Goal: Information Seeking & Learning: Learn about a topic

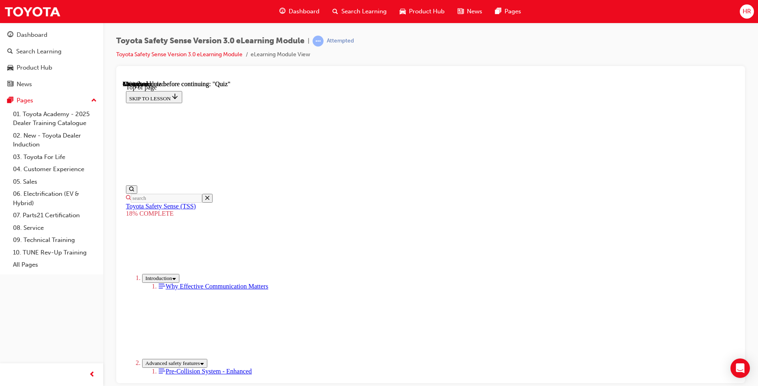
scroll to position [1005, 0]
drag, startPoint x: 568, startPoint y: 209, endPoint x: 499, endPoint y: 363, distance: 169.5
drag, startPoint x: 484, startPoint y: 198, endPoint x: 407, endPoint y: 303, distance: 129.5
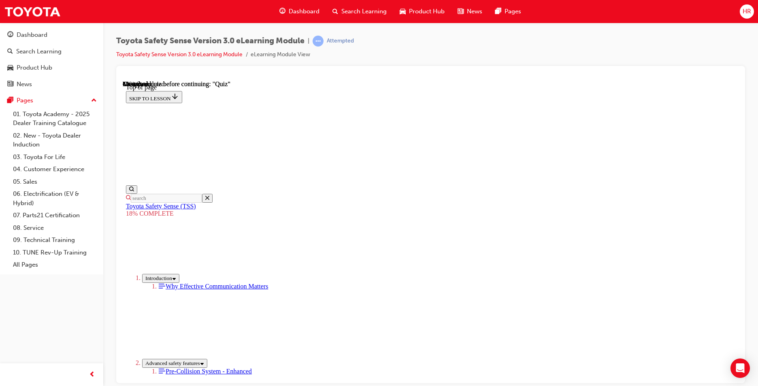
drag, startPoint x: 478, startPoint y: 253, endPoint x: 403, endPoint y: 328, distance: 106.0
drag, startPoint x: 498, startPoint y: 207, endPoint x: 415, endPoint y: 308, distance: 131.0
drag, startPoint x: 507, startPoint y: 206, endPoint x: 405, endPoint y: 289, distance: 131.3
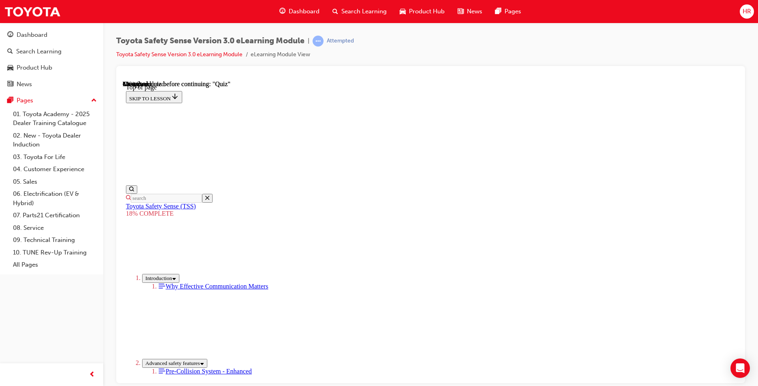
drag, startPoint x: 485, startPoint y: 218, endPoint x: 384, endPoint y: 320, distance: 143.8
drag, startPoint x: 497, startPoint y: 215, endPoint x: 386, endPoint y: 309, distance: 145.1
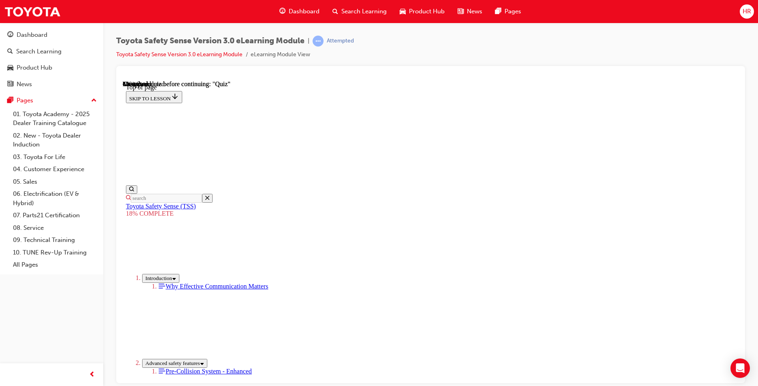
drag, startPoint x: 508, startPoint y: 207, endPoint x: 426, endPoint y: 303, distance: 125.8
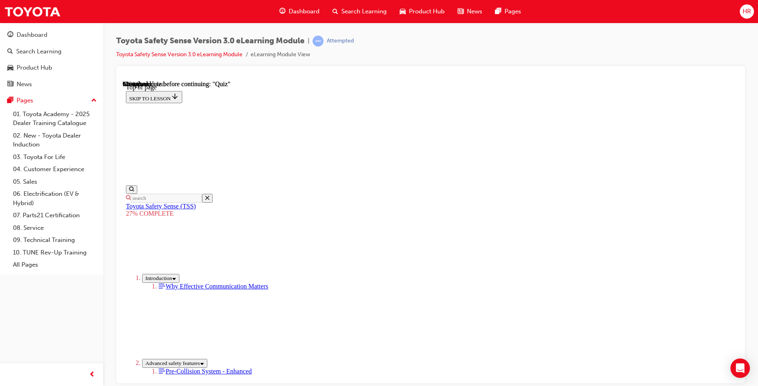
drag, startPoint x: 420, startPoint y: 325, endPoint x: 419, endPoint y: 319, distance: 6.6
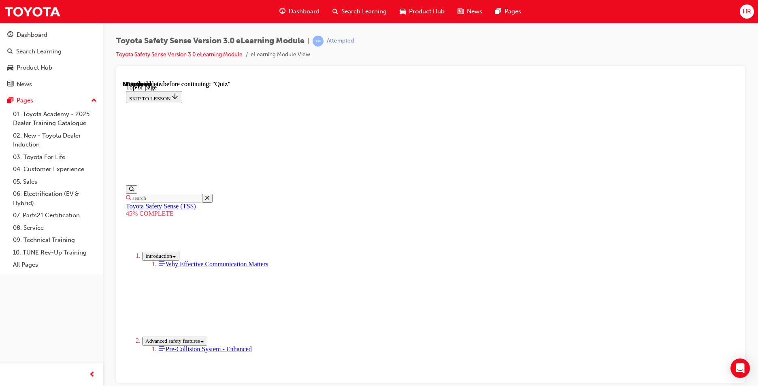
scroll to position [692, 0]
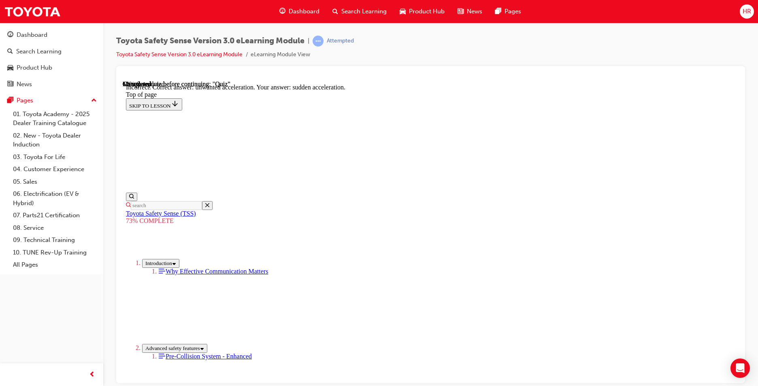
scroll to position [191, 0]
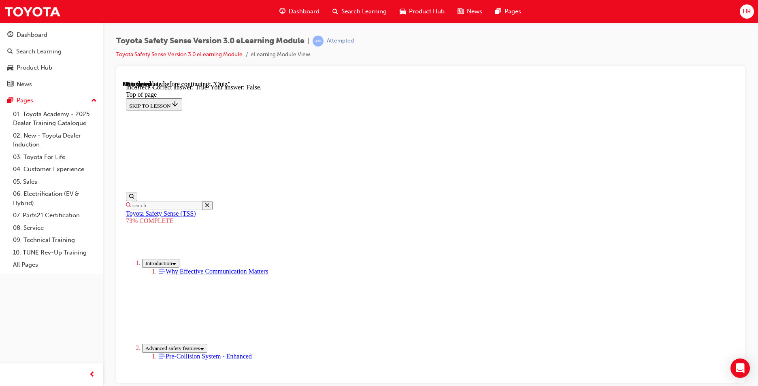
scroll to position [99, 0]
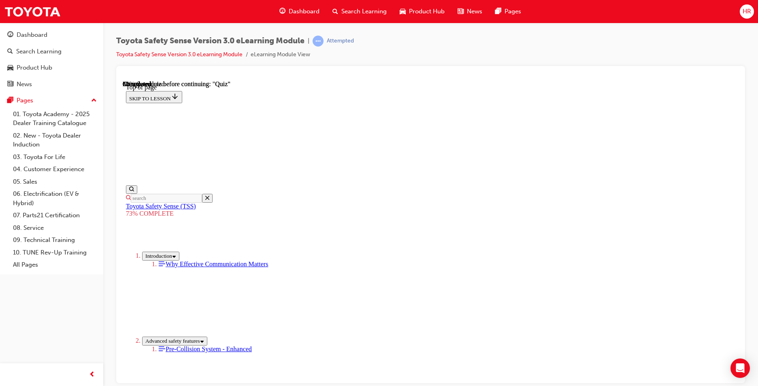
scroll to position [188, 0]
drag, startPoint x: 464, startPoint y: 167, endPoint x: 395, endPoint y: 210, distance: 81.5
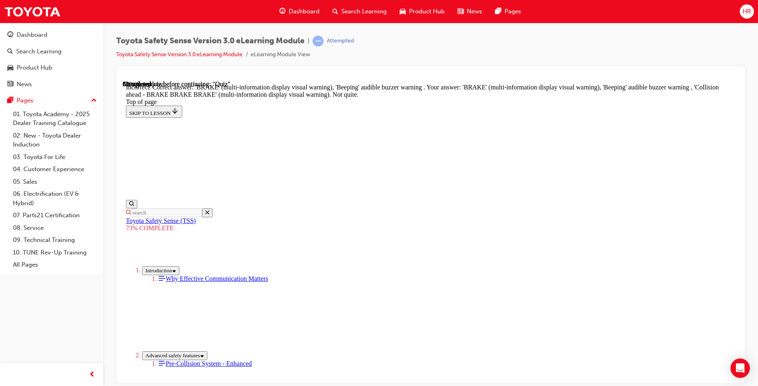
scroll to position [253, 0]
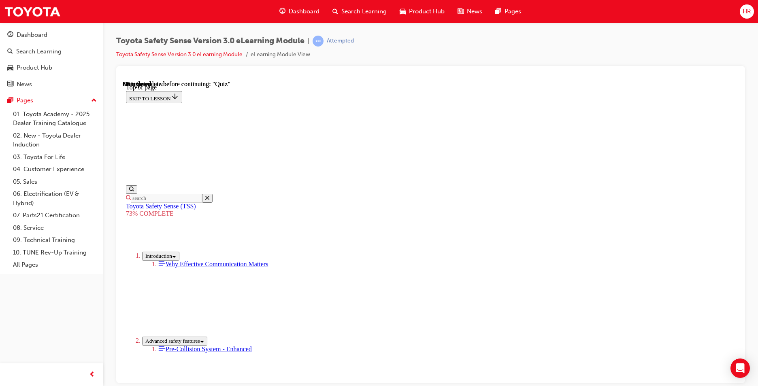
scroll to position [60, 0]
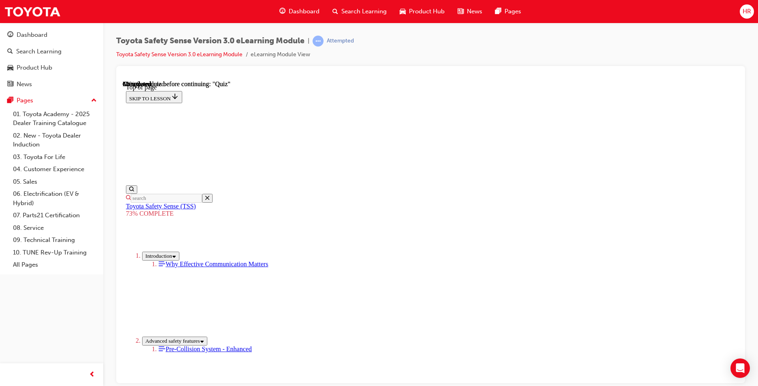
scroll to position [132, 0]
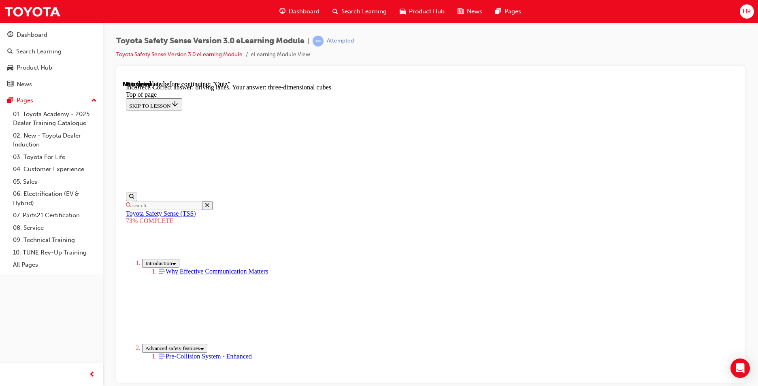
scroll to position [177, 0]
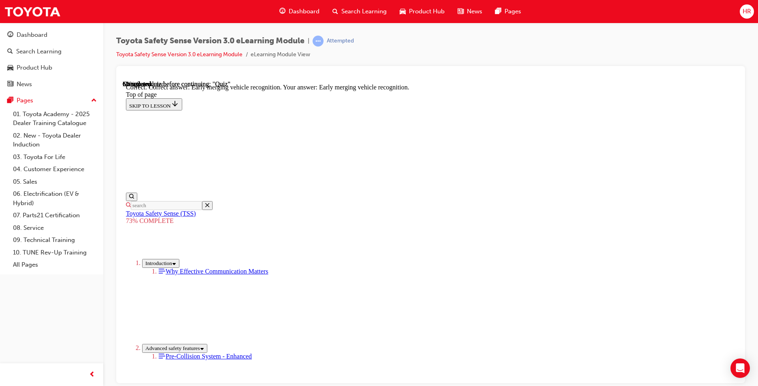
scroll to position [97, 0]
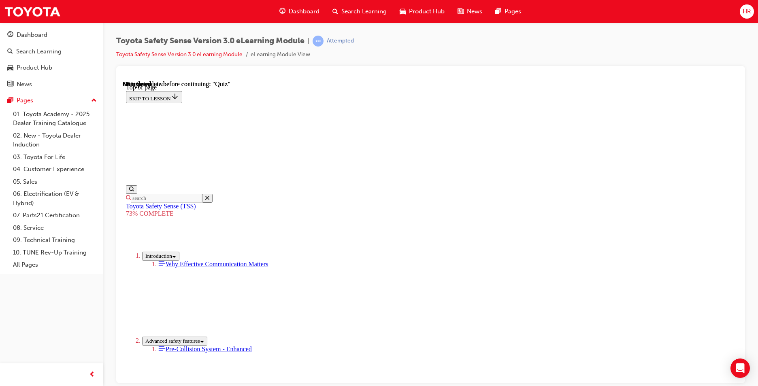
scroll to position [94, 0]
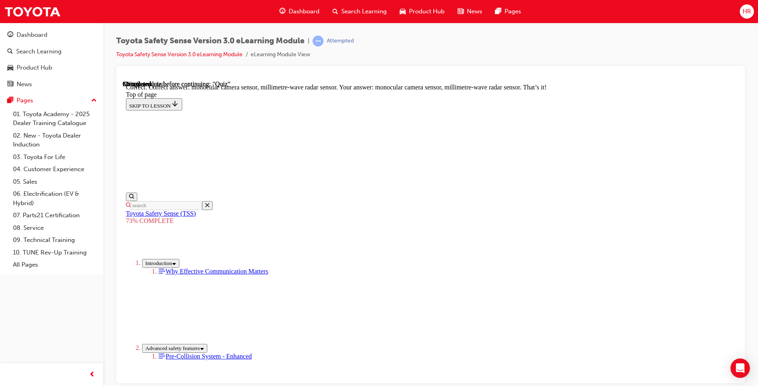
scroll to position [264, 0]
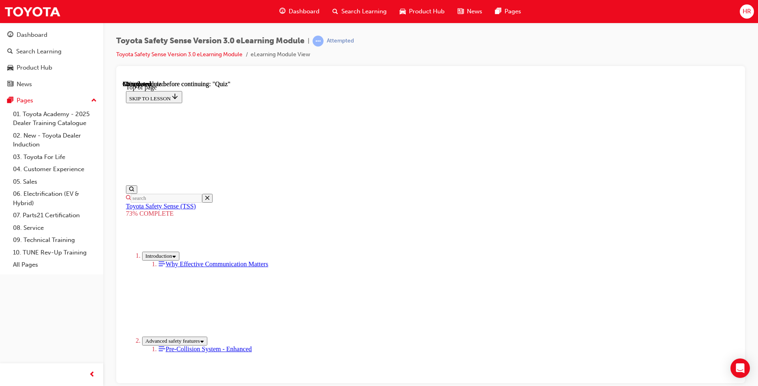
scroll to position [124, 0]
drag, startPoint x: 390, startPoint y: 214, endPoint x: 280, endPoint y: 234, distance: 111.9
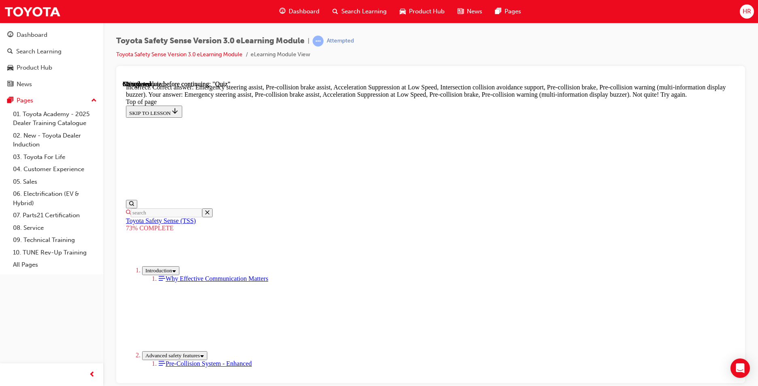
scroll to position [234, 0]
drag, startPoint x: 460, startPoint y: 343, endPoint x: 459, endPoint y: 337, distance: 6.6
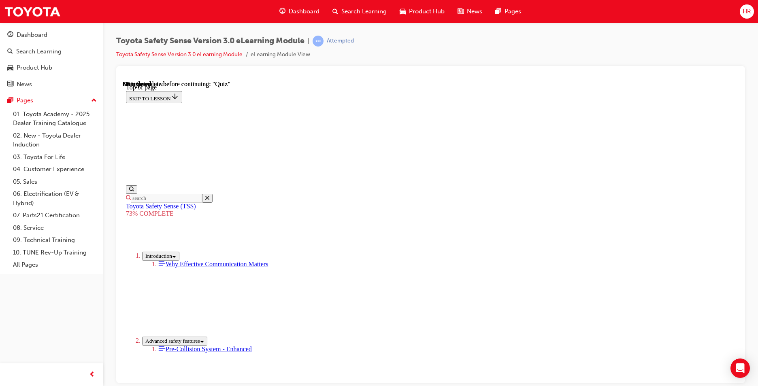
scroll to position [30, 0]
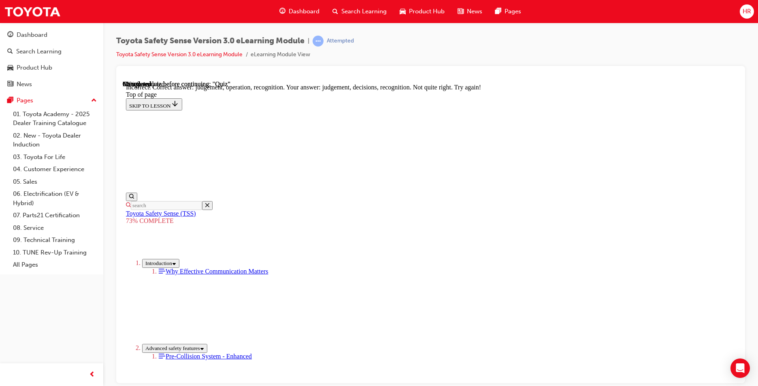
scroll to position [324, 0]
drag, startPoint x: 469, startPoint y: 356, endPoint x: 464, endPoint y: 351, distance: 7.2
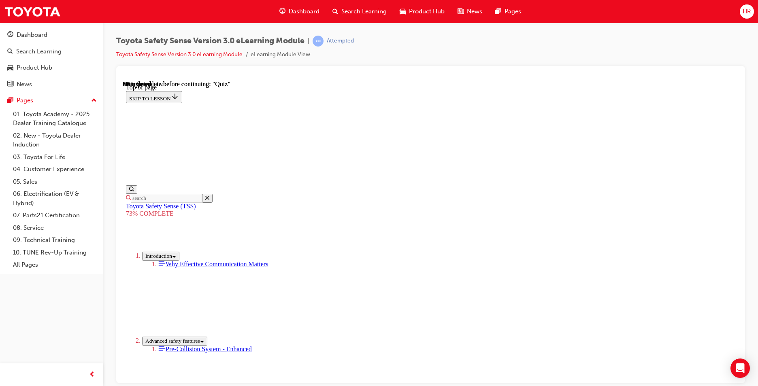
scroll to position [184, 0]
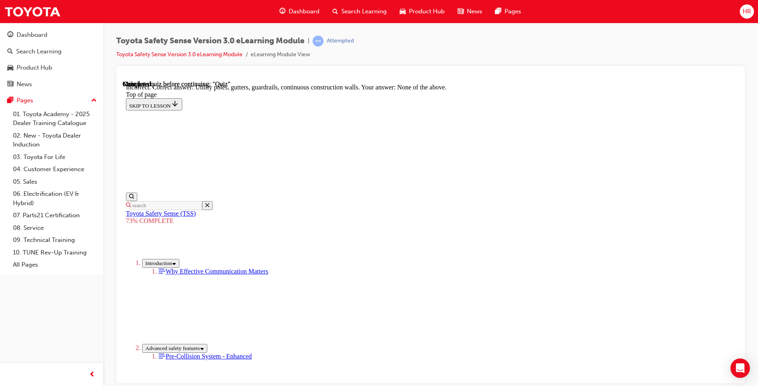
scroll to position [210, 0]
drag, startPoint x: 471, startPoint y: 169, endPoint x: 471, endPoint y: 164, distance: 4.9
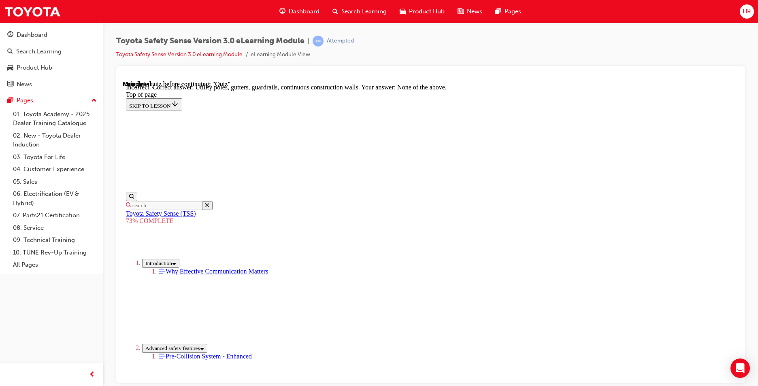
drag, startPoint x: 471, startPoint y: 164, endPoint x: 442, endPoint y: 175, distance: 31.7
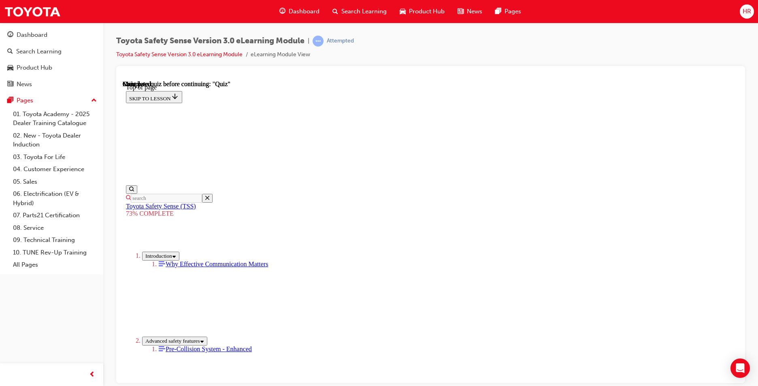
scroll to position [30, 0]
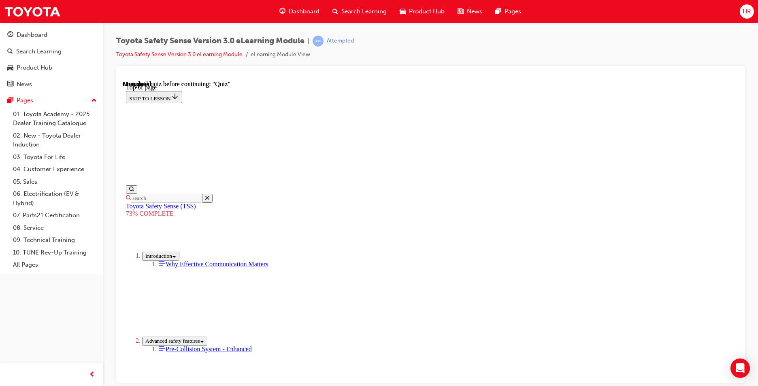
scroll to position [124, 0]
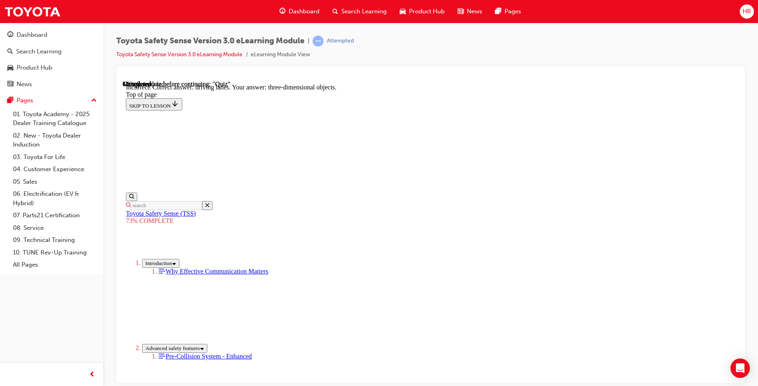
scroll to position [177, 0]
drag, startPoint x: 468, startPoint y: 342, endPoint x: 465, endPoint y: 339, distance: 4.4
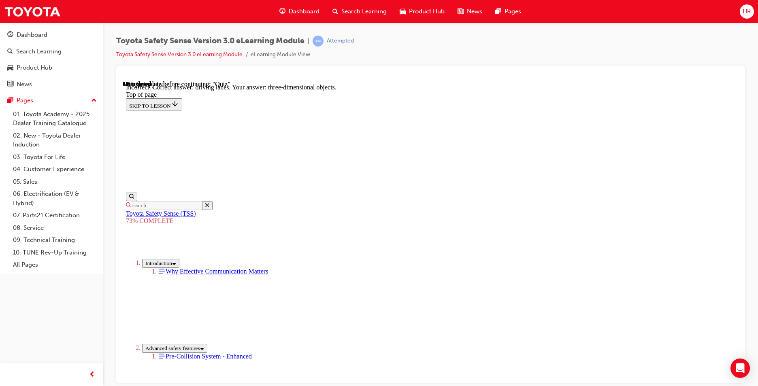
drag, startPoint x: 465, startPoint y: 349, endPoint x: 464, endPoint y: 344, distance: 5.3
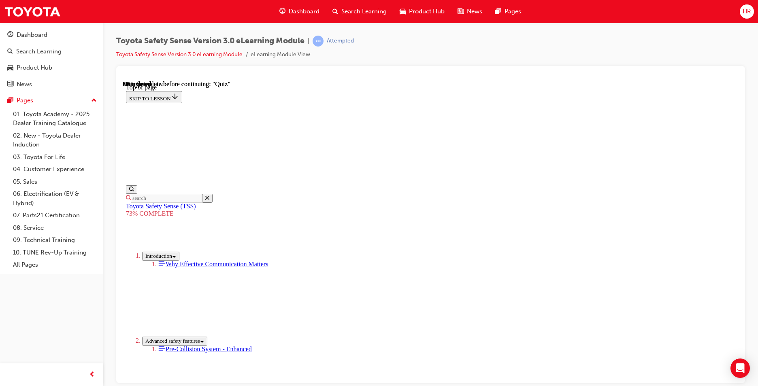
scroll to position [188, 0]
drag, startPoint x: 384, startPoint y: 195, endPoint x: 391, endPoint y: 201, distance: 8.9
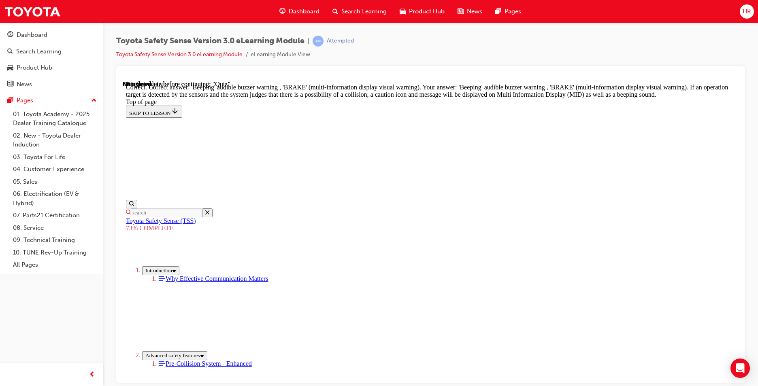
scroll to position [272, 0]
drag, startPoint x: 473, startPoint y: 350, endPoint x: 470, endPoint y: 345, distance: 5.4
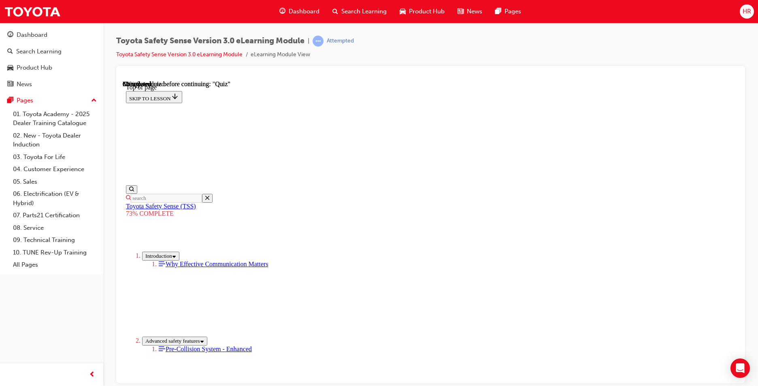
scroll to position [124, 0]
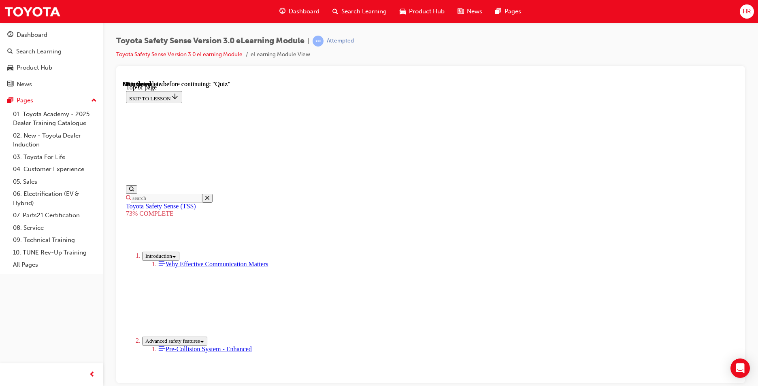
scroll to position [164, 0]
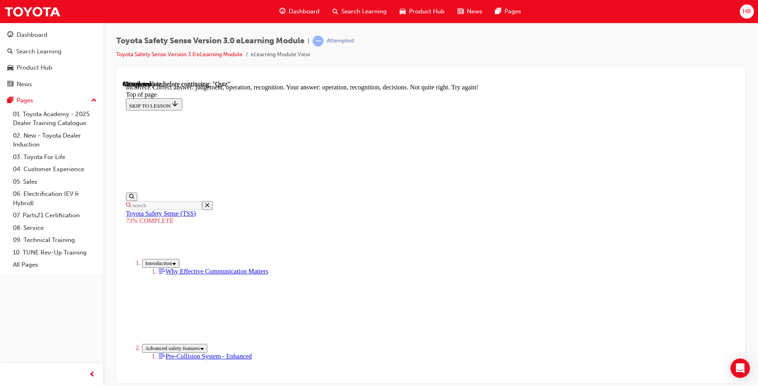
scroll to position [324, 0]
drag, startPoint x: 475, startPoint y: 346, endPoint x: 473, endPoint y: 337, distance: 8.4
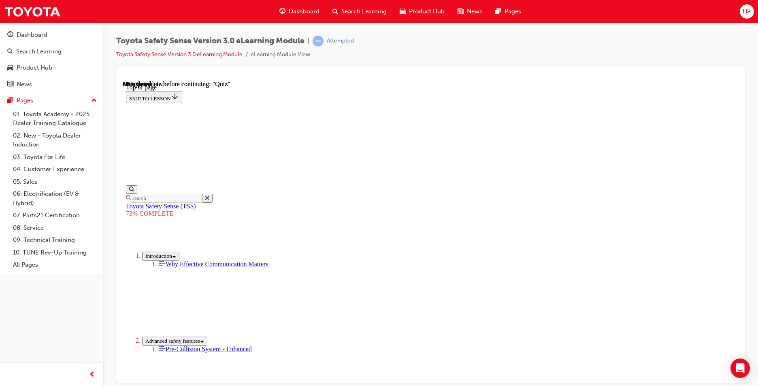
scroll to position [104, 0]
drag, startPoint x: 365, startPoint y: 313, endPoint x: 368, endPoint y: 350, distance: 37.0
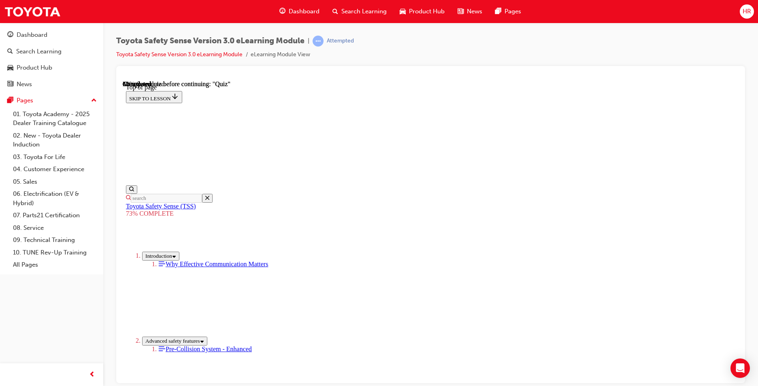
drag, startPoint x: 484, startPoint y: 309, endPoint x: 480, endPoint y: 298, distance: 12.0
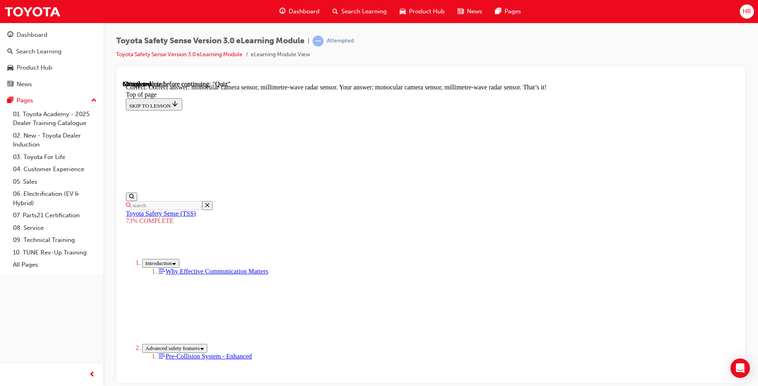
scroll to position [264, 0]
drag, startPoint x: 486, startPoint y: 360, endPoint x: 478, endPoint y: 359, distance: 8.7
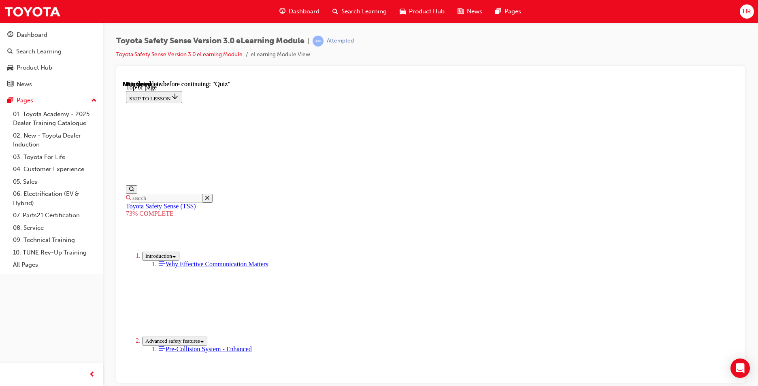
scroll to position [132, 0]
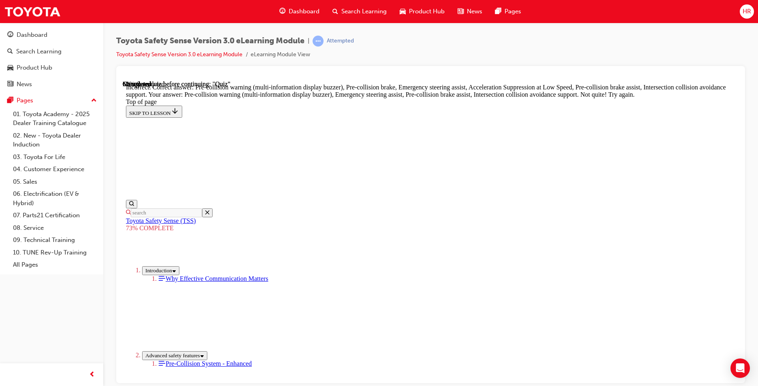
scroll to position [328, 0]
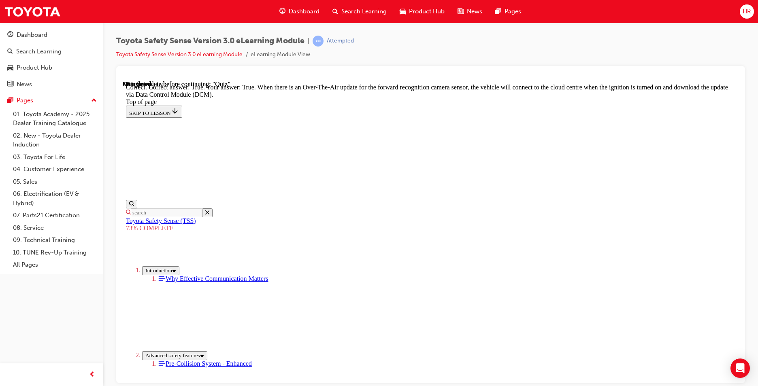
scroll to position [144, 0]
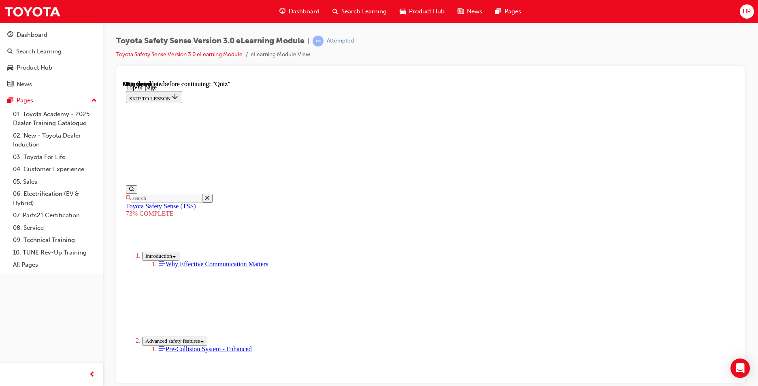
scroll to position [165, 0]
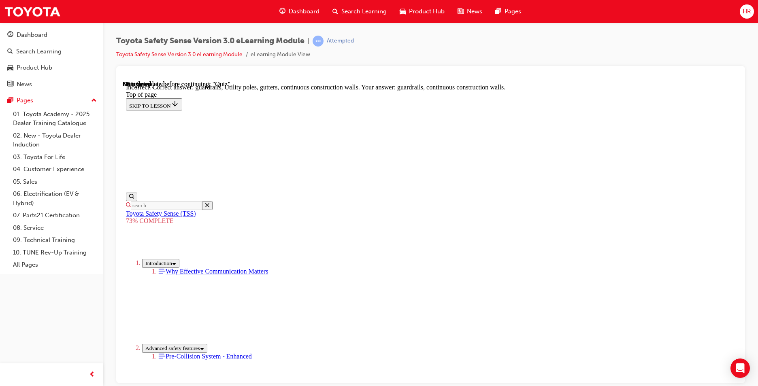
scroll to position [210, 0]
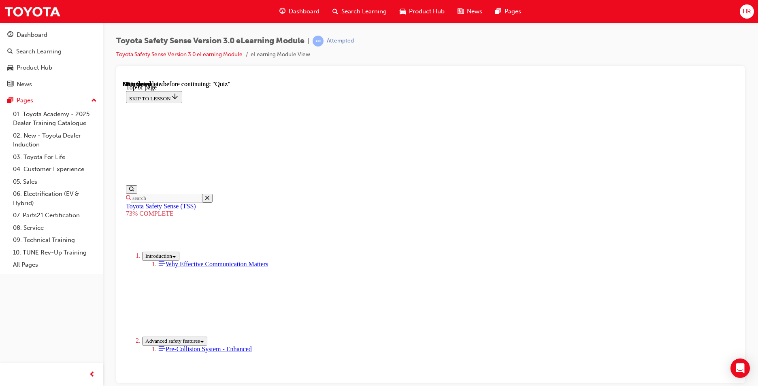
scroll to position [124, 0]
drag, startPoint x: 474, startPoint y: 348, endPoint x: 472, endPoint y: 343, distance: 5.3
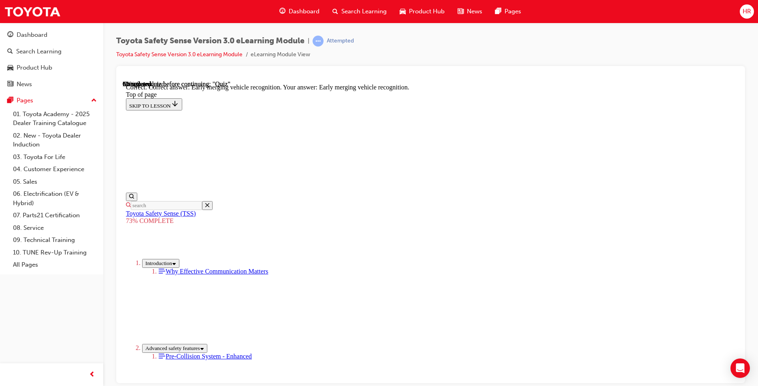
scroll to position [191, 0]
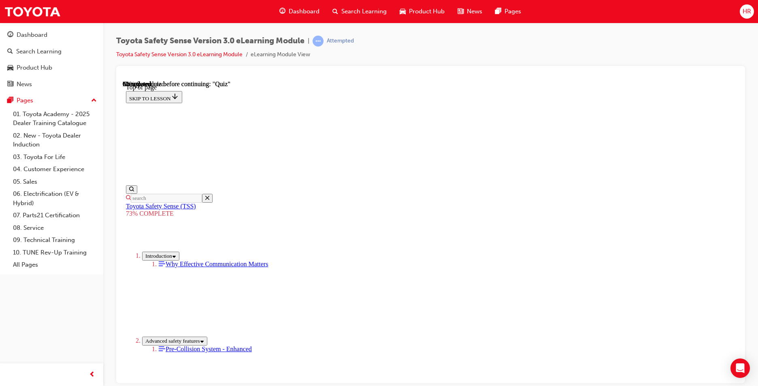
scroll to position [30, 0]
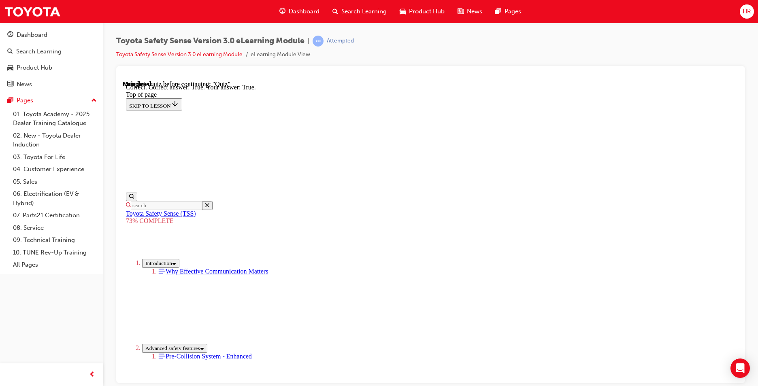
scroll to position [99, 0]
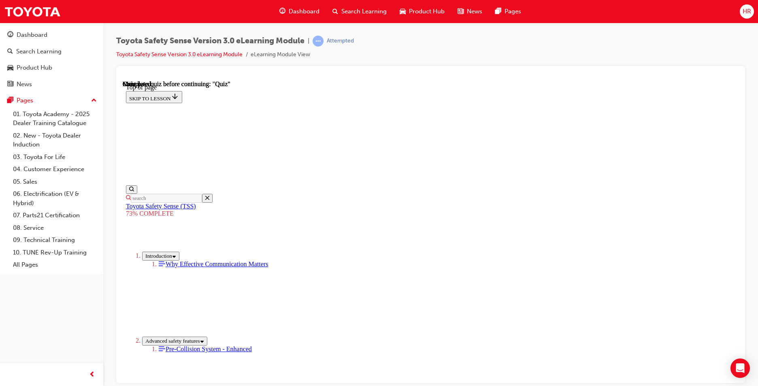
scroll to position [111, 0]
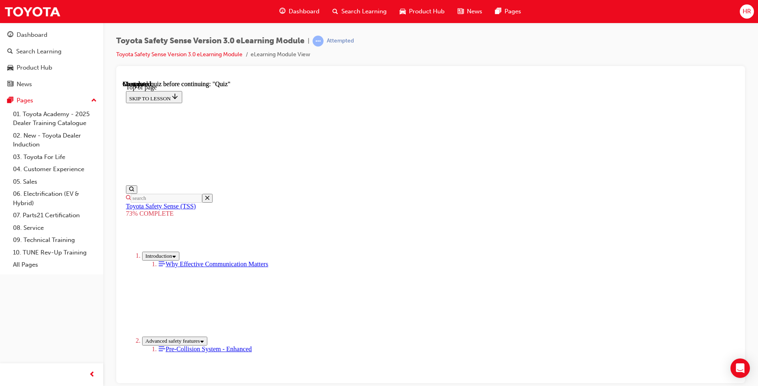
drag, startPoint x: 467, startPoint y: 308, endPoint x: 461, endPoint y: 307, distance: 5.3
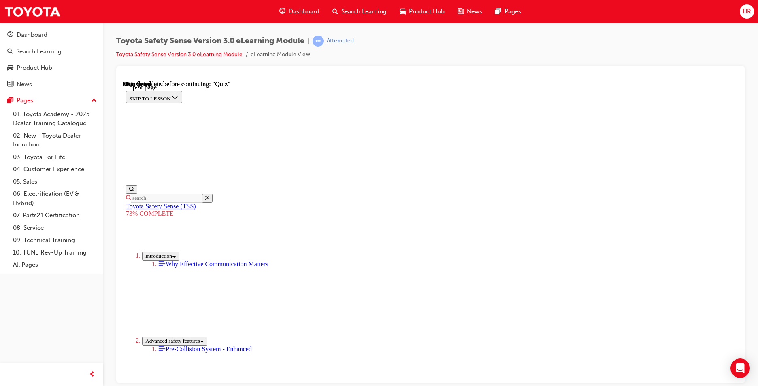
scroll to position [157, 0]
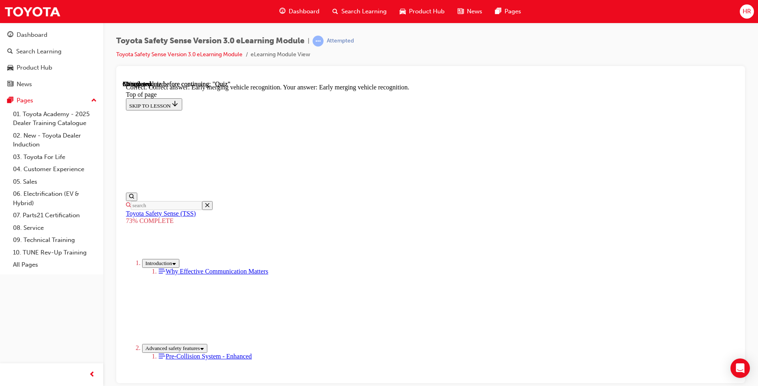
scroll to position [191, 0]
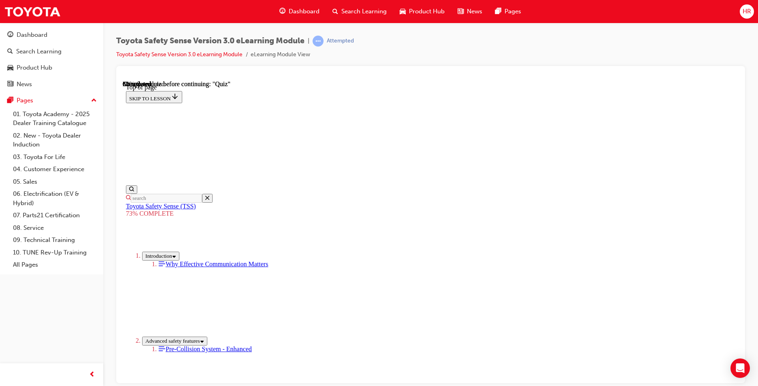
scroll to position [124, 0]
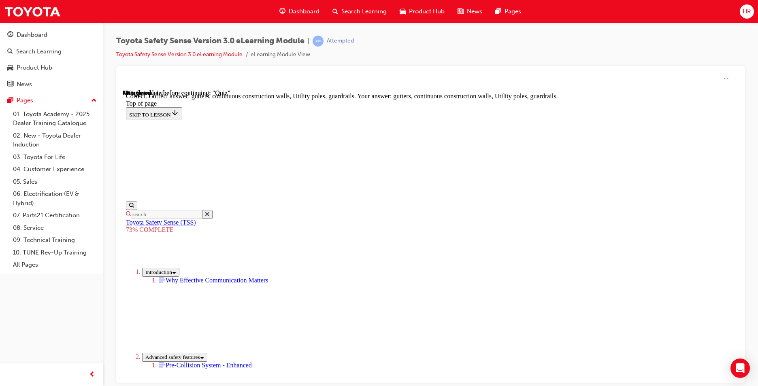
scroll to position [210, 0]
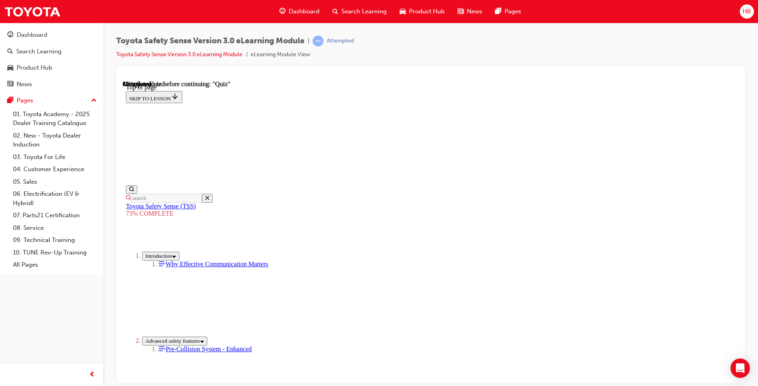
scroll to position [124, 0]
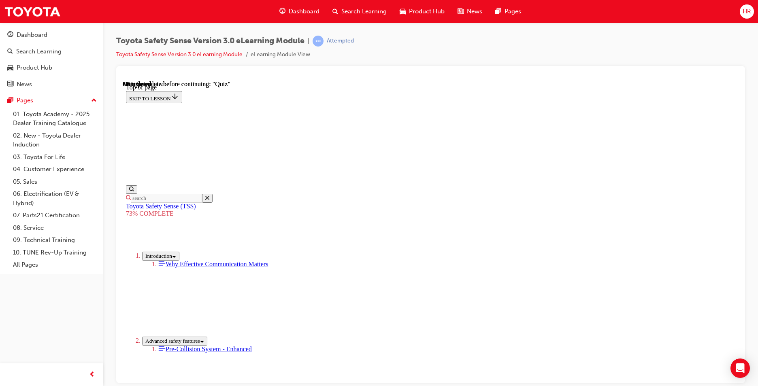
scroll to position [188, 0]
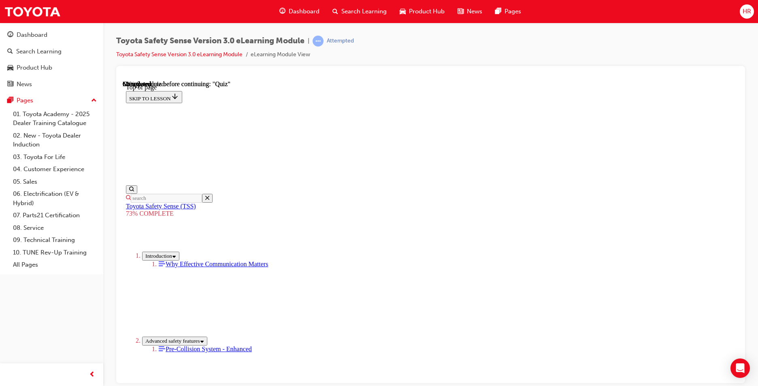
scroll to position [166, 0]
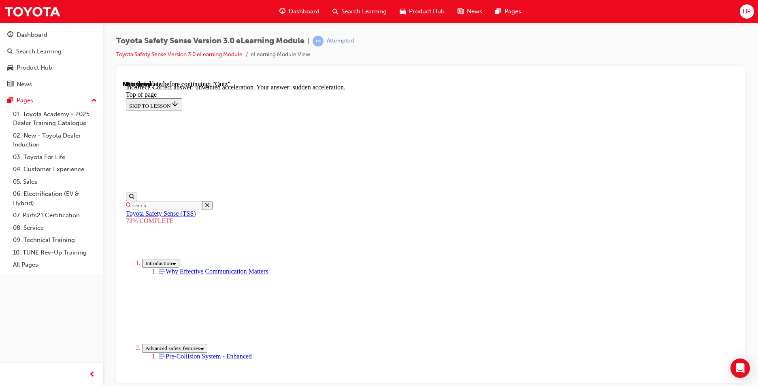
scroll to position [191, 0]
drag, startPoint x: 476, startPoint y: 309, endPoint x: 478, endPoint y: 321, distance: 12.2
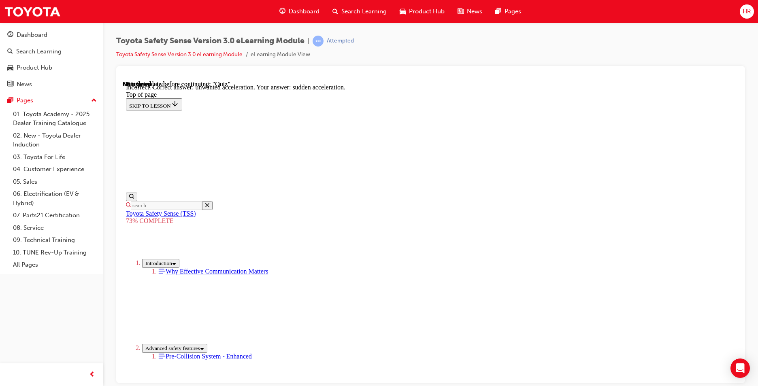
drag, startPoint x: 478, startPoint y: 321, endPoint x: 476, endPoint y: 380, distance: 58.4
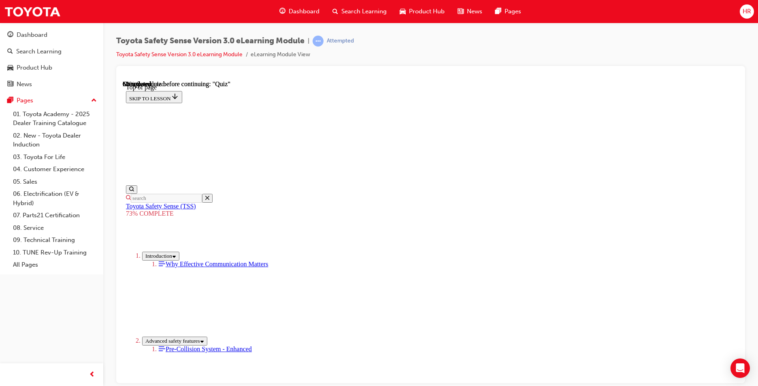
scroll to position [211, 0]
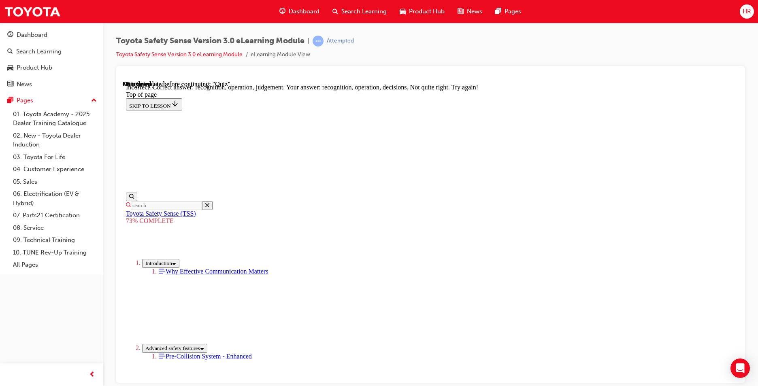
scroll to position [324, 0]
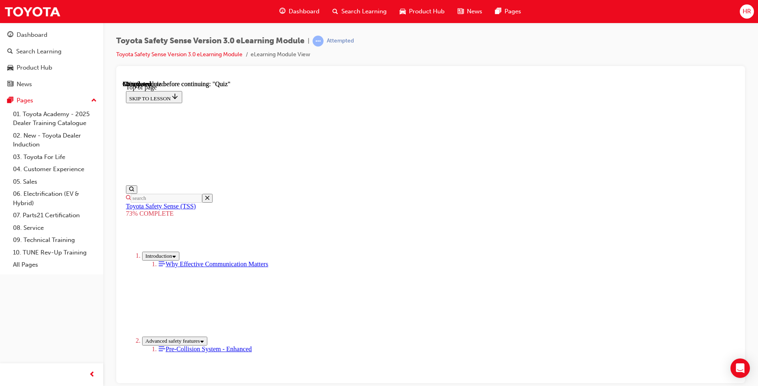
scroll to position [60, 0]
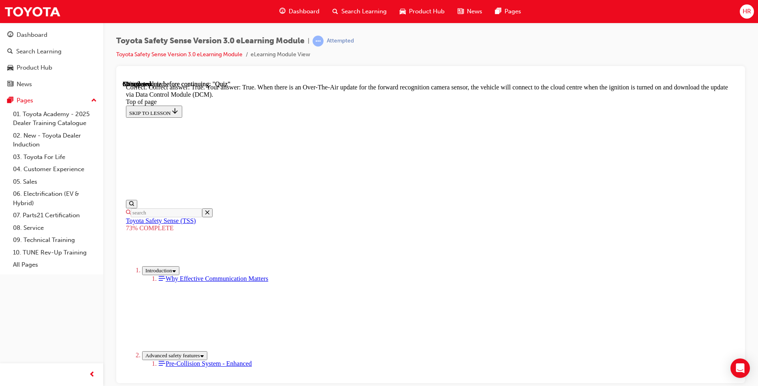
scroll to position [144, 0]
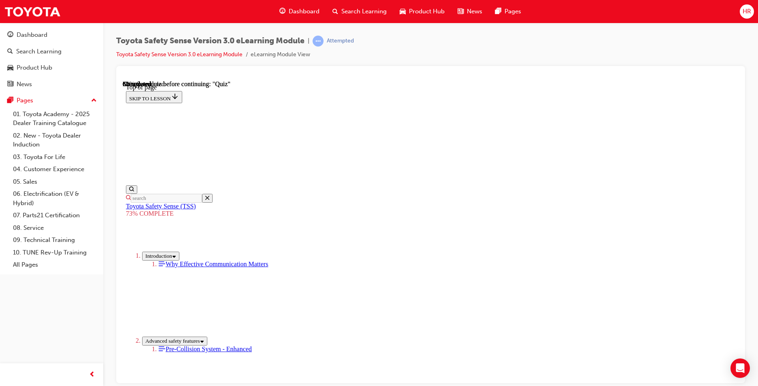
scroll to position [126, 0]
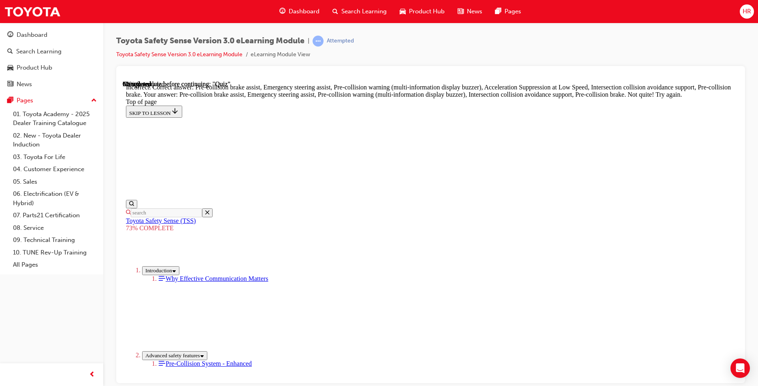
scroll to position [279, 0]
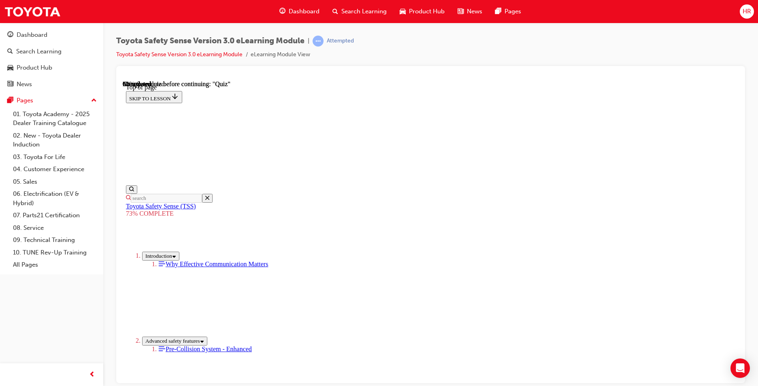
scroll to position [30, 0]
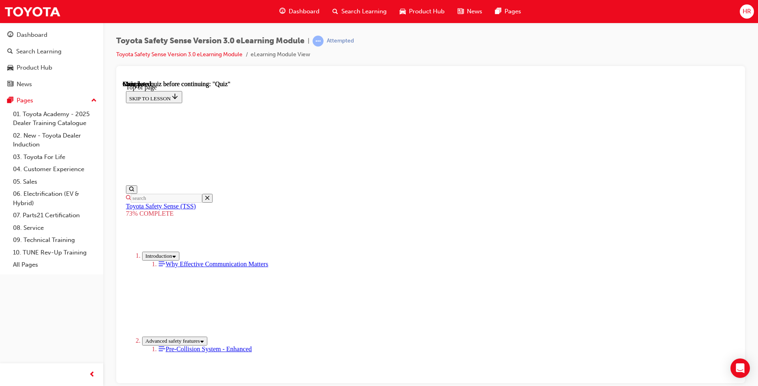
scroll to position [111, 0]
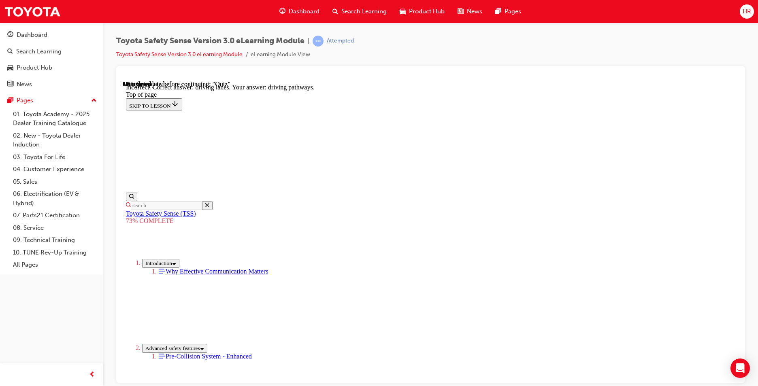
drag, startPoint x: 403, startPoint y: 246, endPoint x: 395, endPoint y: 262, distance: 18.5
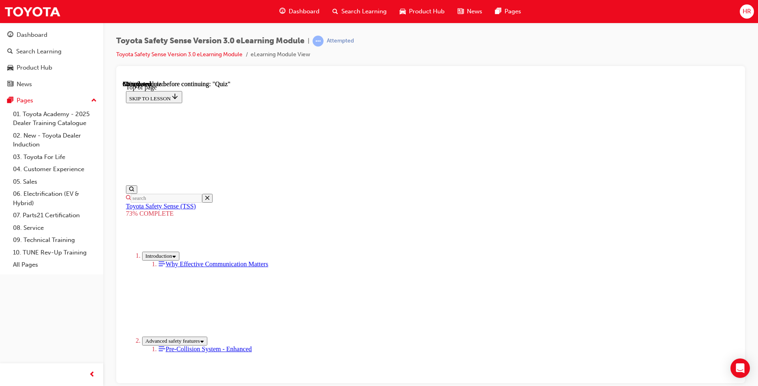
scroll to position [166, 0]
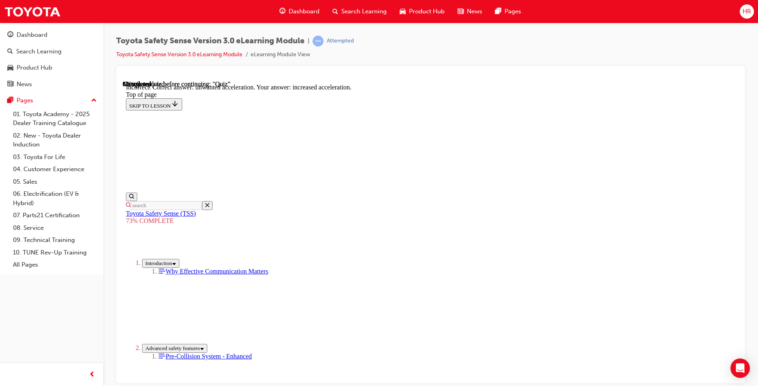
scroll to position [191, 0]
drag, startPoint x: 375, startPoint y: 128, endPoint x: 384, endPoint y: 141, distance: 15.7
drag, startPoint x: 492, startPoint y: 377, endPoint x: 488, endPoint y: 369, distance: 8.3
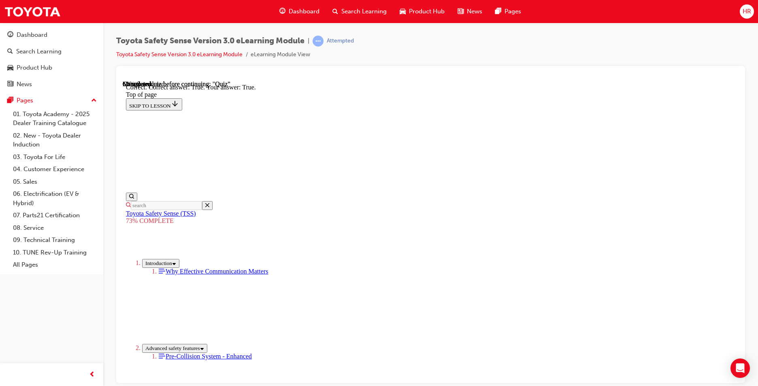
scroll to position [99, 0]
drag, startPoint x: 477, startPoint y: 339, endPoint x: 481, endPoint y: 343, distance: 5.4
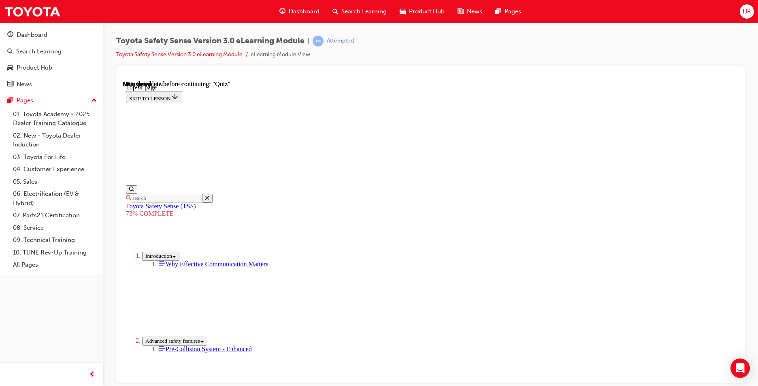
scroll to position [210, 0]
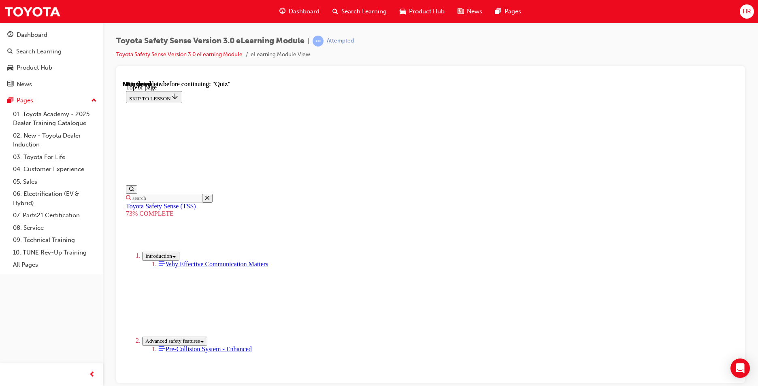
drag, startPoint x: 392, startPoint y: 320, endPoint x: 397, endPoint y: 266, distance: 54.5
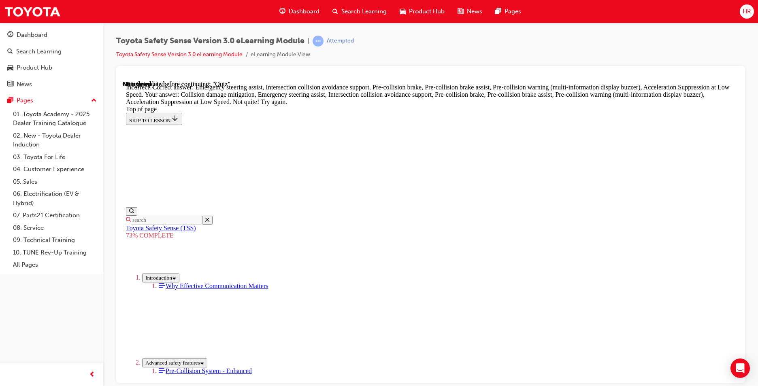
scroll to position [139, 0]
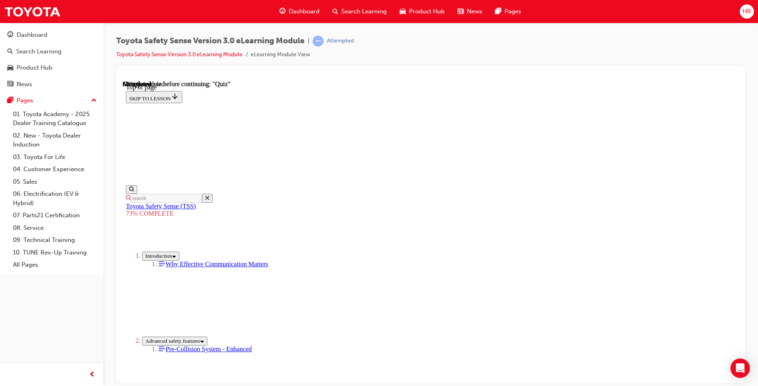
scroll to position [124, 0]
drag, startPoint x: 464, startPoint y: 378, endPoint x: 462, endPoint y: 373, distance: 5.1
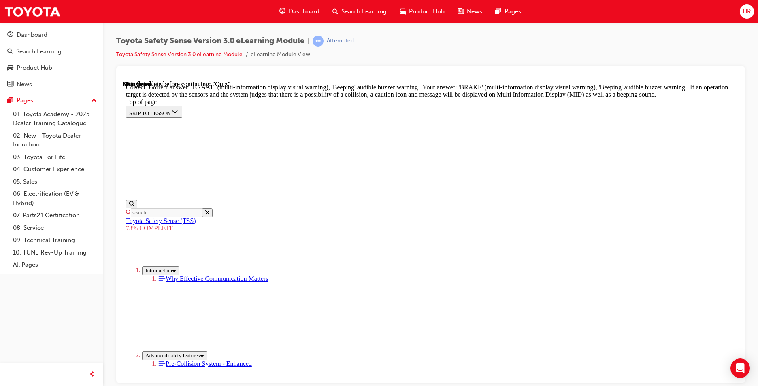
scroll to position [272, 0]
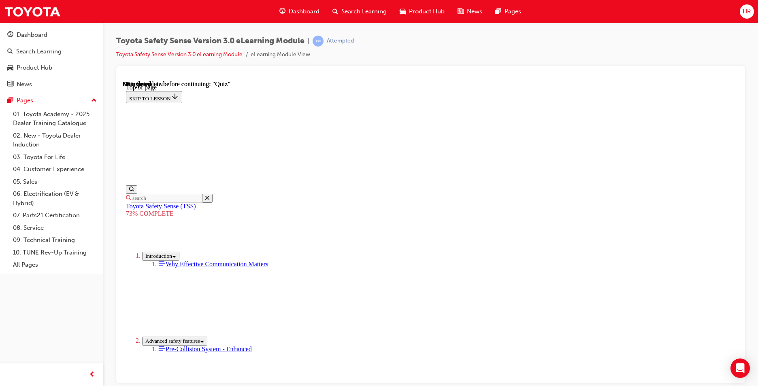
scroll to position [219, 0]
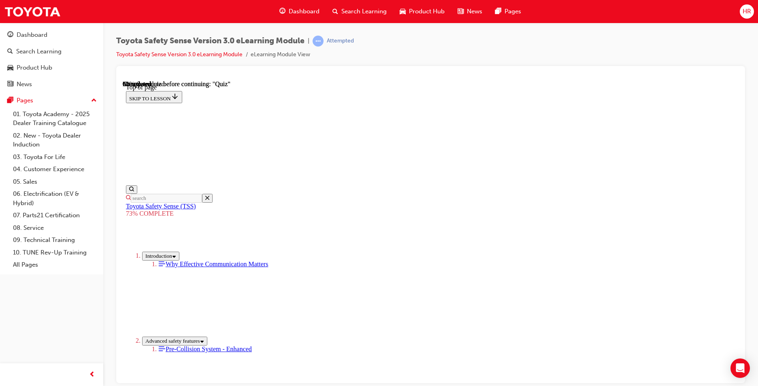
scroll to position [166, 0]
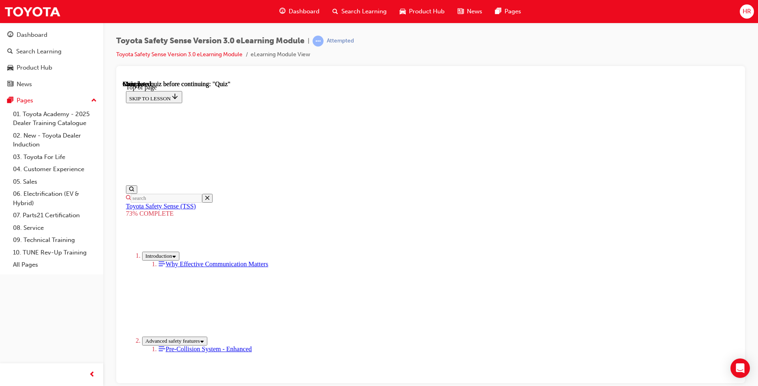
scroll to position [111, 0]
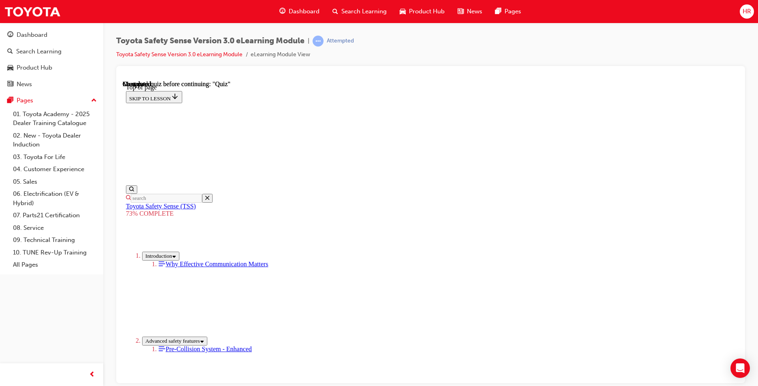
drag, startPoint x: 470, startPoint y: 371, endPoint x: 464, endPoint y: 367, distance: 7.5
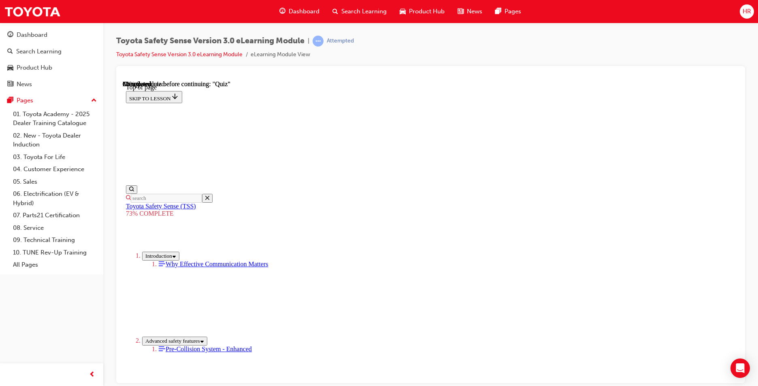
scroll to position [30, 0]
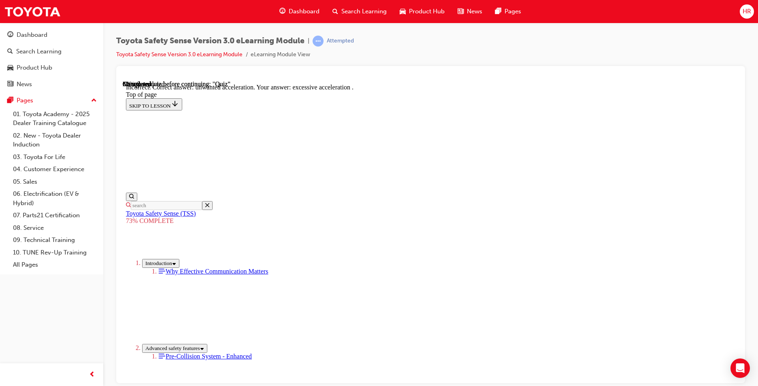
scroll to position [191, 0]
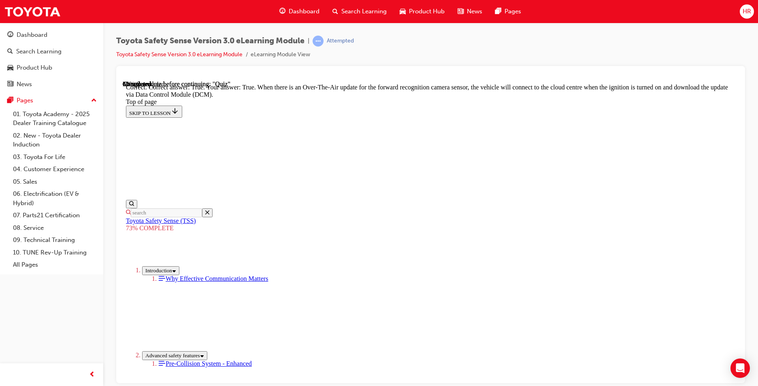
scroll to position [144, 0]
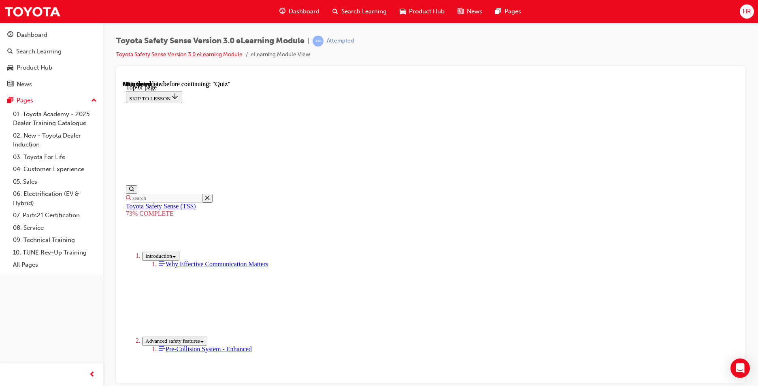
scroll to position [124, 0]
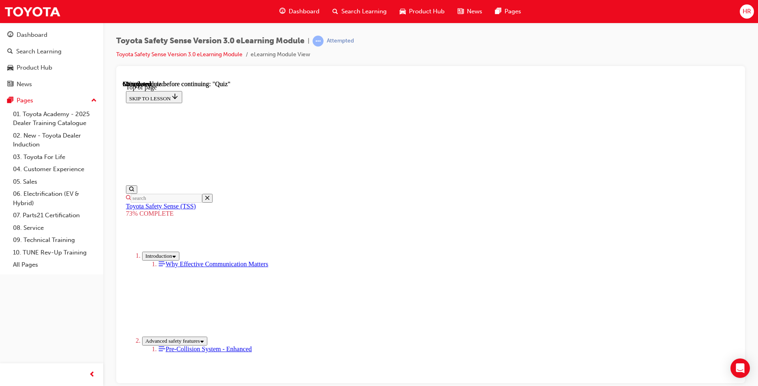
scroll to position [188, 0]
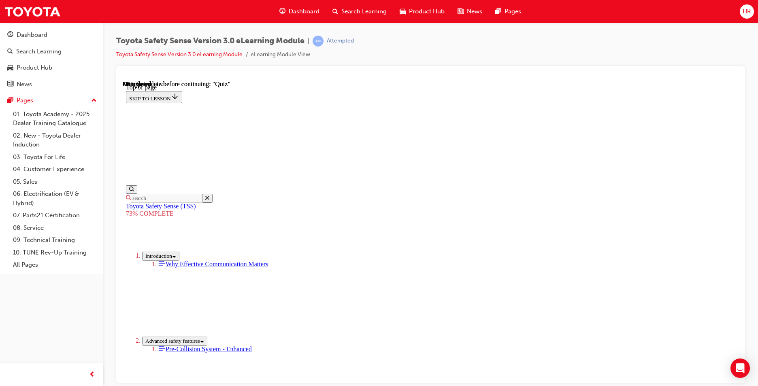
scroll to position [198, 0]
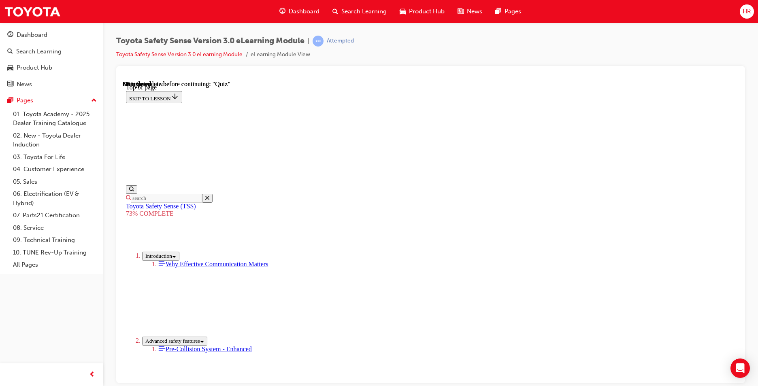
scroll to position [124, 0]
drag, startPoint x: 392, startPoint y: 200, endPoint x: 395, endPoint y: 224, distance: 24.5
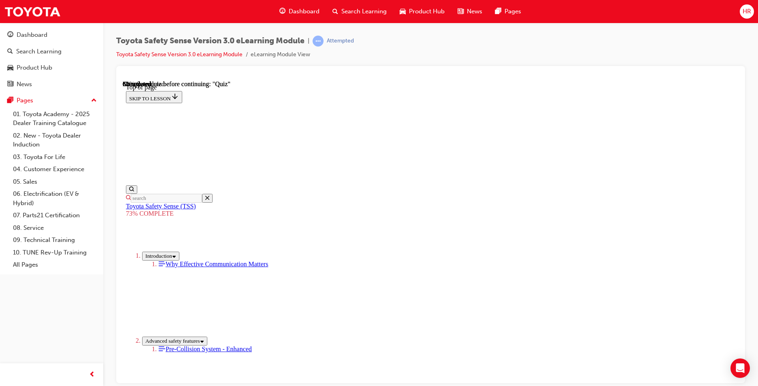
drag, startPoint x: 391, startPoint y: 229, endPoint x: 398, endPoint y: 260, distance: 31.5
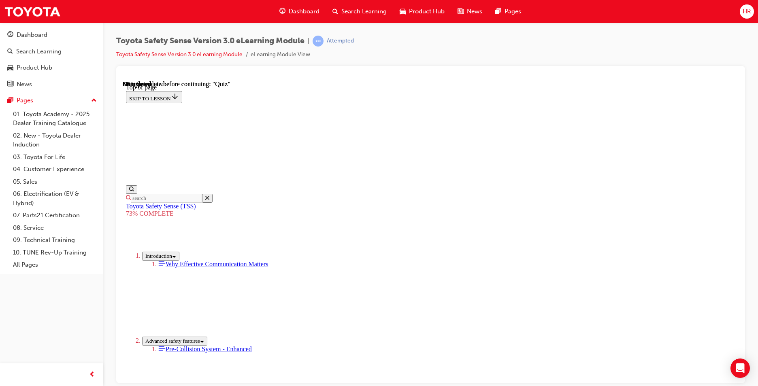
drag, startPoint x: 398, startPoint y: 273, endPoint x: 395, endPoint y: 269, distance: 4.9
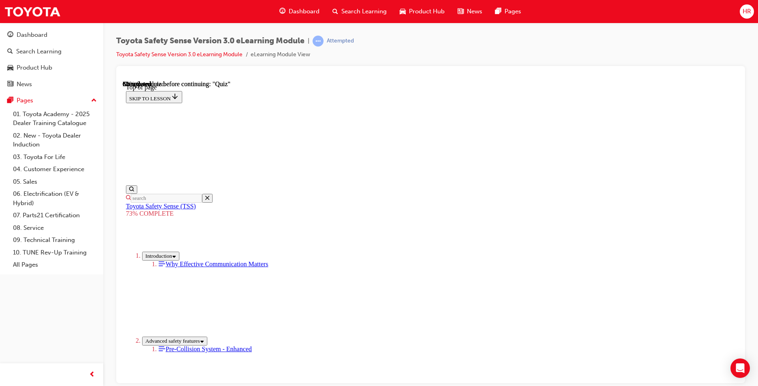
drag, startPoint x: 494, startPoint y: 326, endPoint x: 491, endPoint y: 320, distance: 7.4
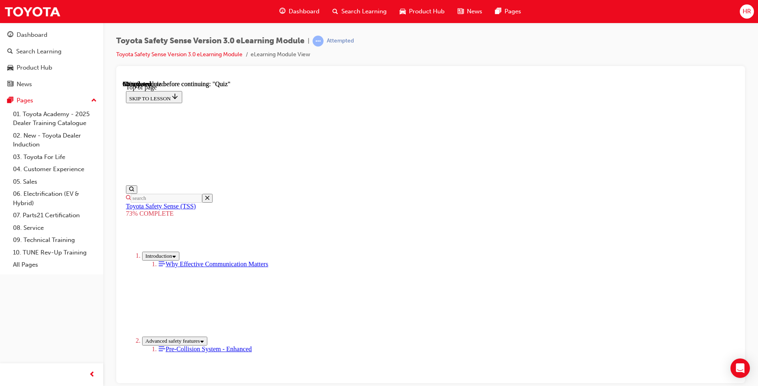
scroll to position [152, 0]
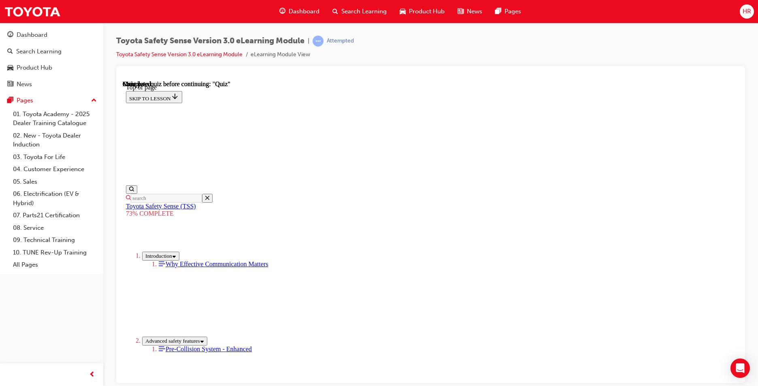
scroll to position [111, 0]
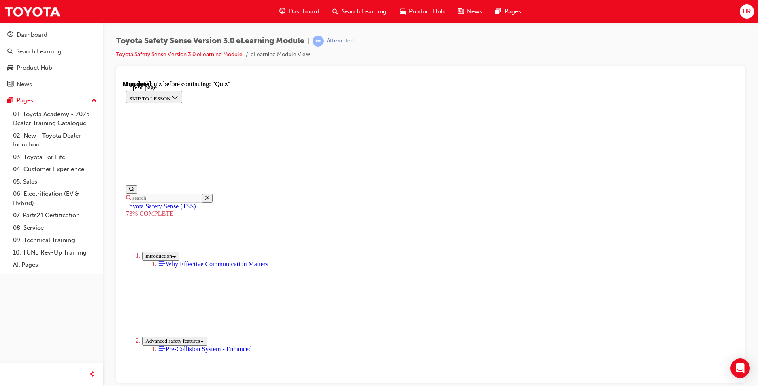
scroll to position [166, 0]
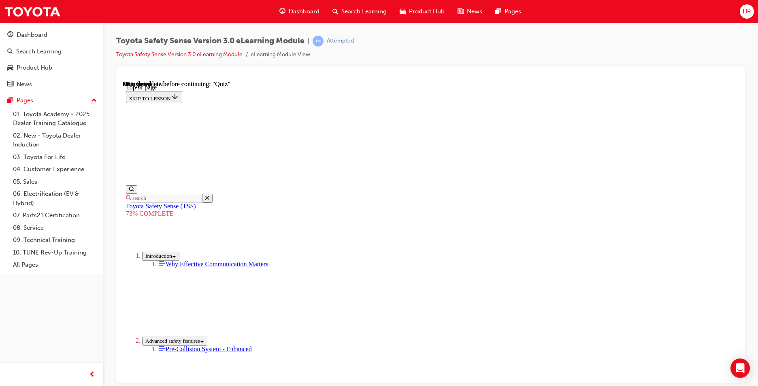
scroll to position [73, 0]
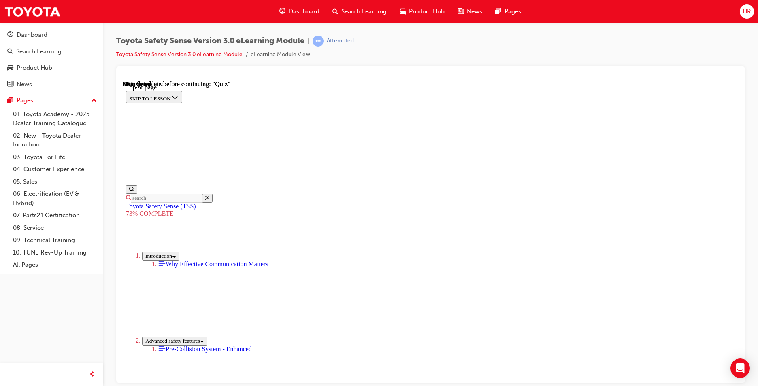
scroll to position [137, 0]
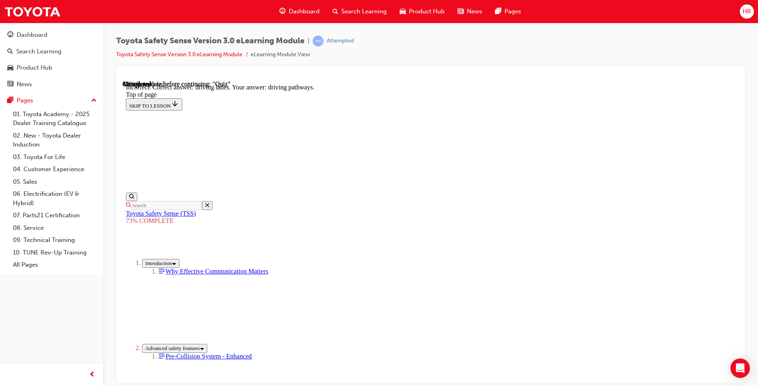
scroll to position [177, 0]
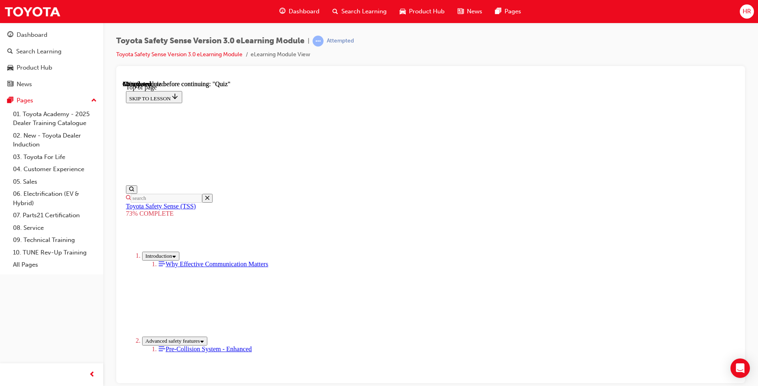
scroll to position [210, 0]
drag, startPoint x: 412, startPoint y: 178, endPoint x: 414, endPoint y: 186, distance: 8.1
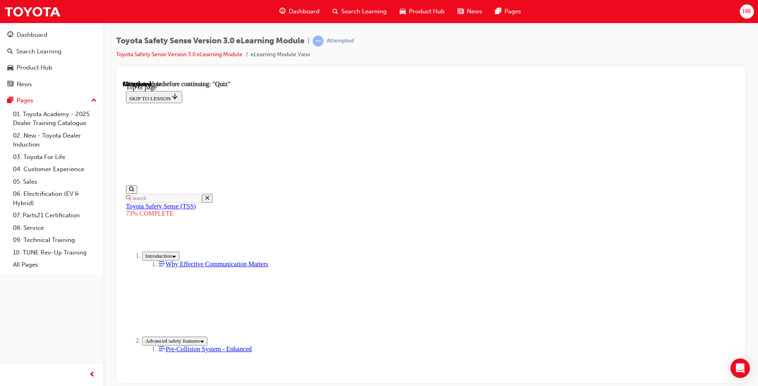
drag, startPoint x: 493, startPoint y: 350, endPoint x: 502, endPoint y: 356, distance: 10.9
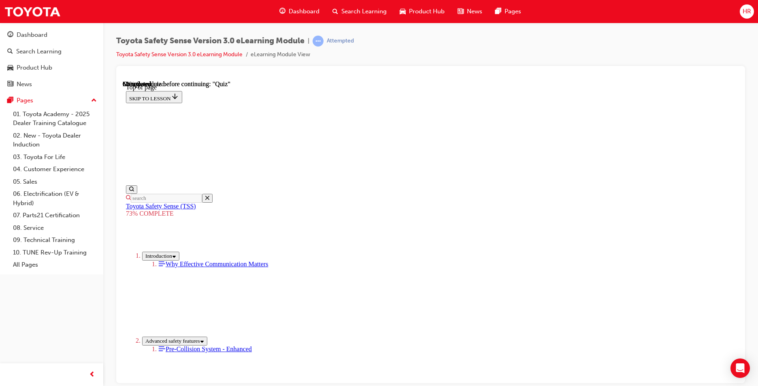
scroll to position [189, 0]
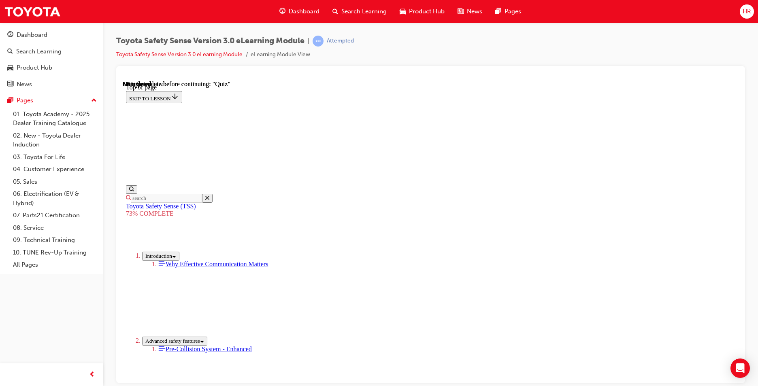
drag, startPoint x: 430, startPoint y: 268, endPoint x: 413, endPoint y: 313, distance: 47.7
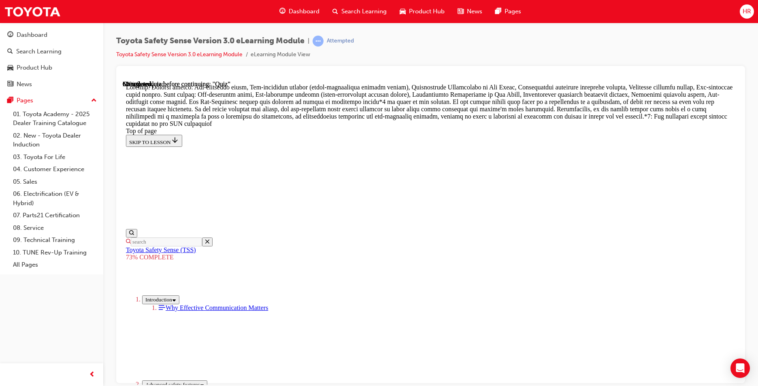
scroll to position [458, 0]
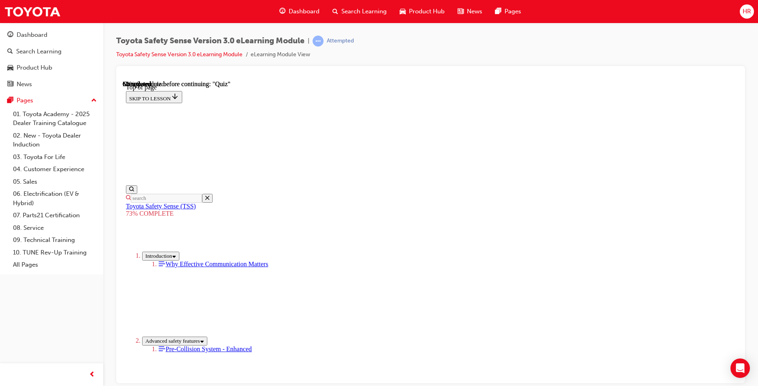
scroll to position [188, 0]
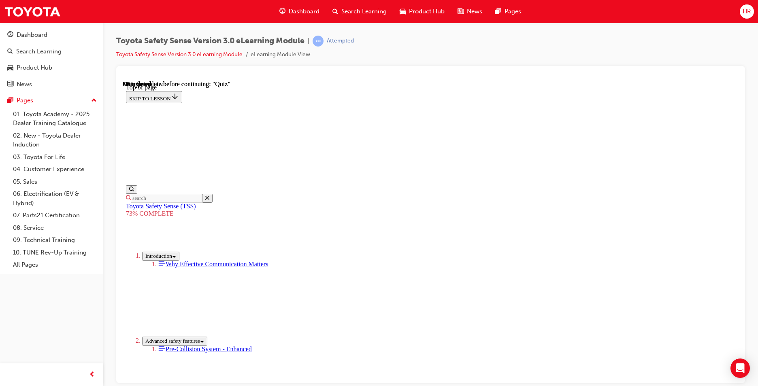
scroll to position [124, 0]
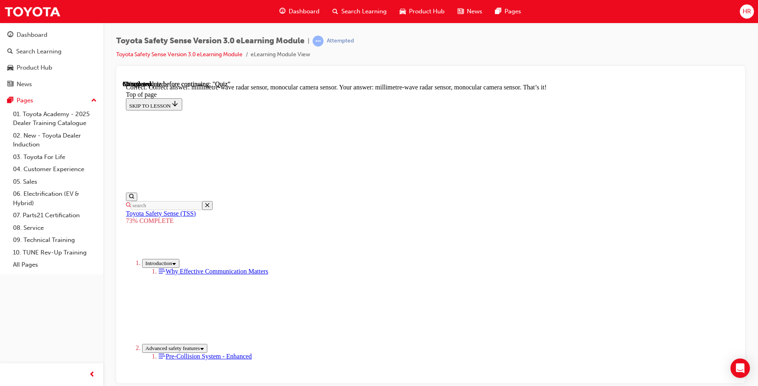
scroll to position [264, 0]
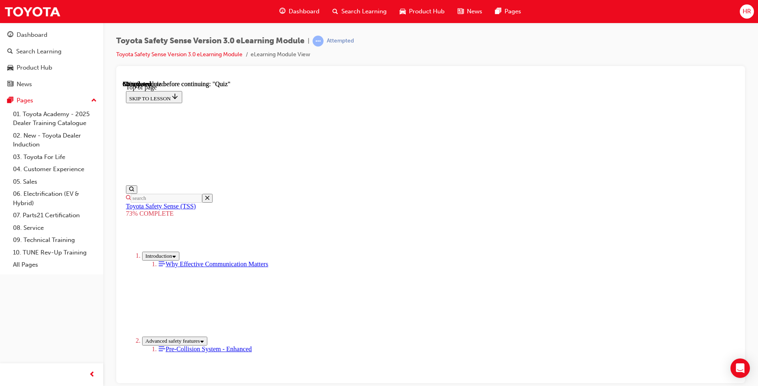
scroll to position [166, 0]
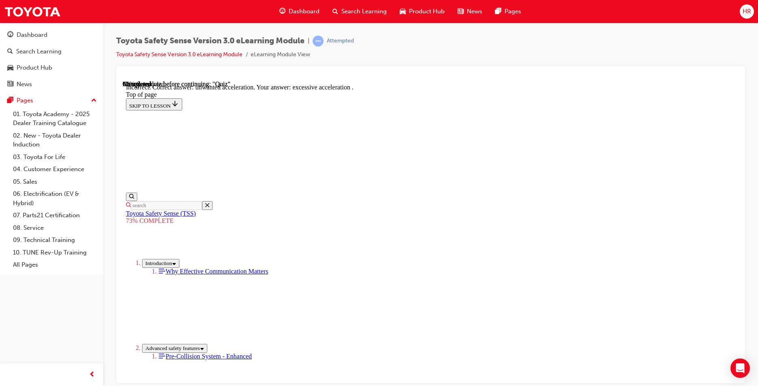
scroll to position [191, 0]
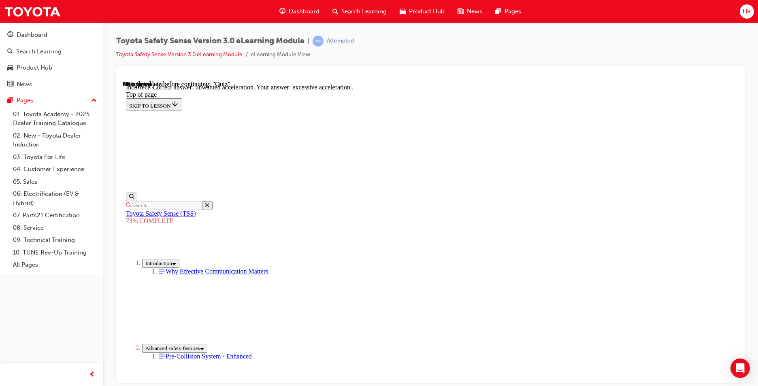
drag, startPoint x: 445, startPoint y: 210, endPoint x: 446, endPoint y: 215, distance: 4.9
drag, startPoint x: 446, startPoint y: 215, endPoint x: 444, endPoint y: 244, distance: 28.8
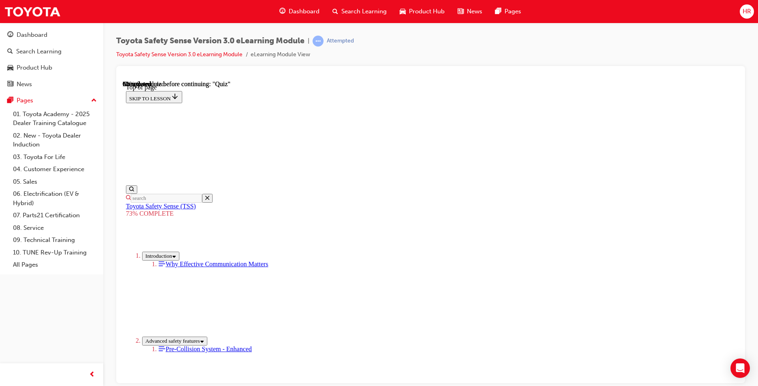
scroll to position [176, 0]
drag, startPoint x: 406, startPoint y: 186, endPoint x: 398, endPoint y: 207, distance: 23.3
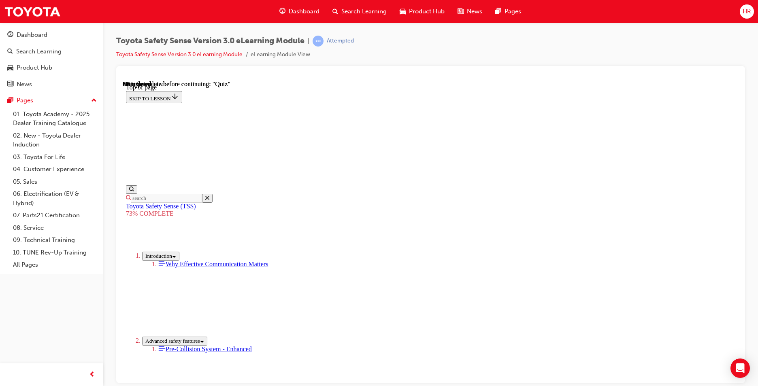
drag, startPoint x: 387, startPoint y: 276, endPoint x: 389, endPoint y: 145, distance: 130.8
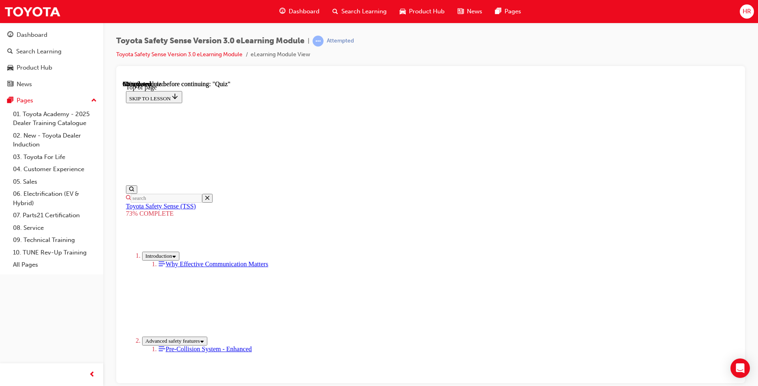
drag, startPoint x: 484, startPoint y: 318, endPoint x: 484, endPoint y: 326, distance: 8.9
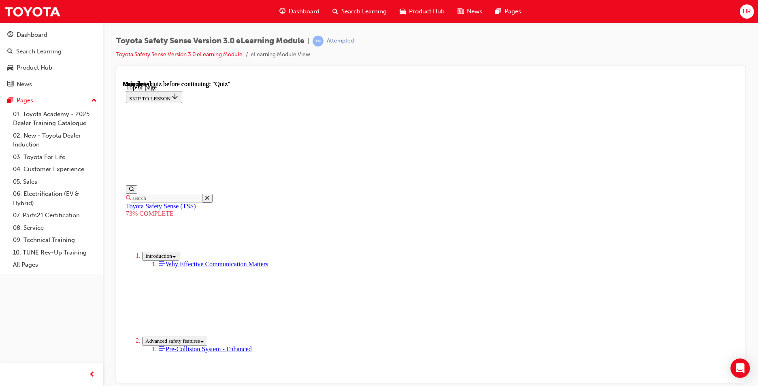
scroll to position [111, 0]
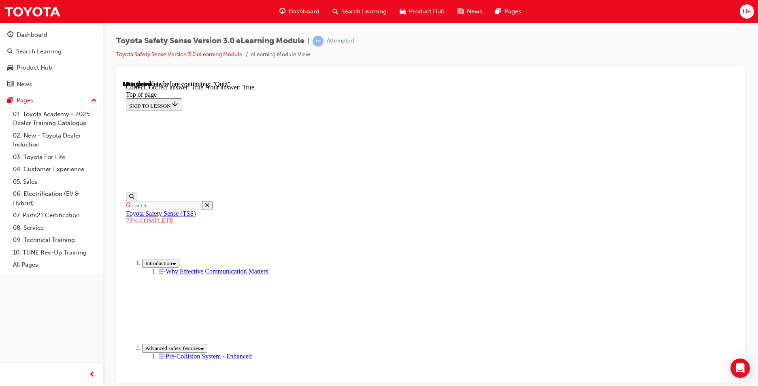
drag, startPoint x: 396, startPoint y: 190, endPoint x: 393, endPoint y: 141, distance: 49.1
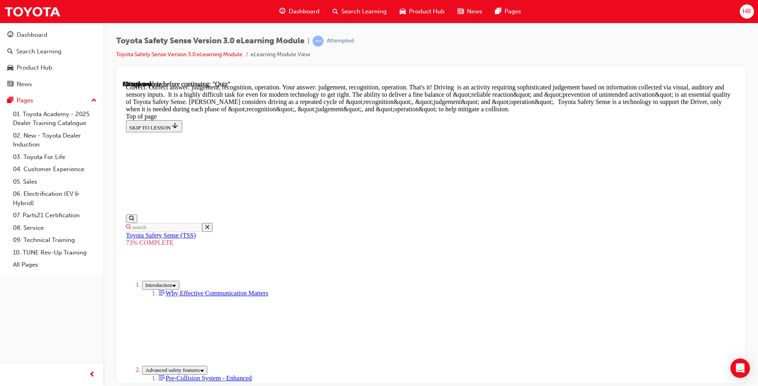
drag, startPoint x: 492, startPoint y: 336, endPoint x: 443, endPoint y: 305, distance: 57.7
drag, startPoint x: 443, startPoint y: 305, endPoint x: 466, endPoint y: 355, distance: 54.5
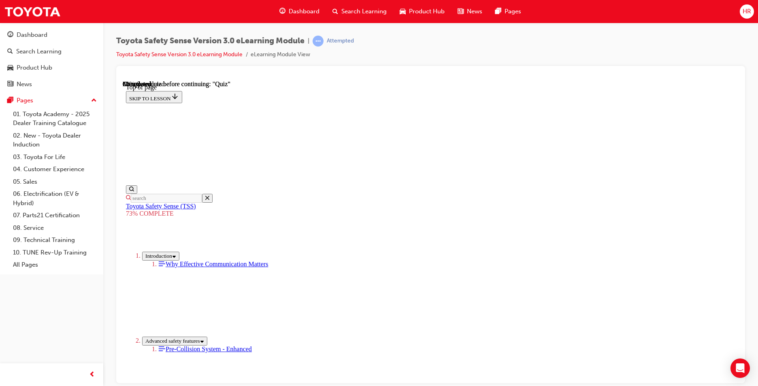
scroll to position [166, 0]
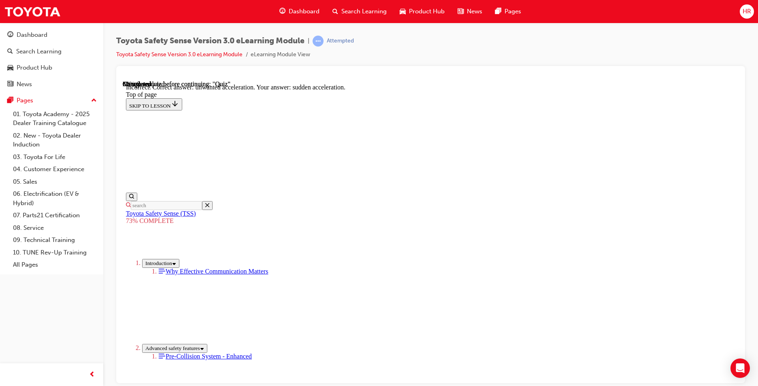
scroll to position [191, 0]
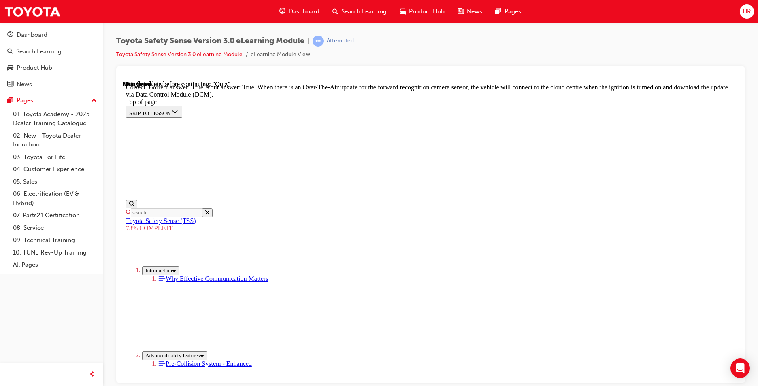
drag, startPoint x: 476, startPoint y: 338, endPoint x: 469, endPoint y: 349, distance: 13.1
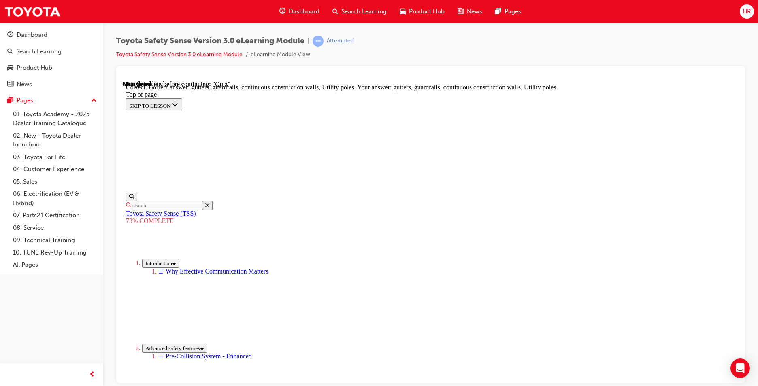
scroll to position [210, 0]
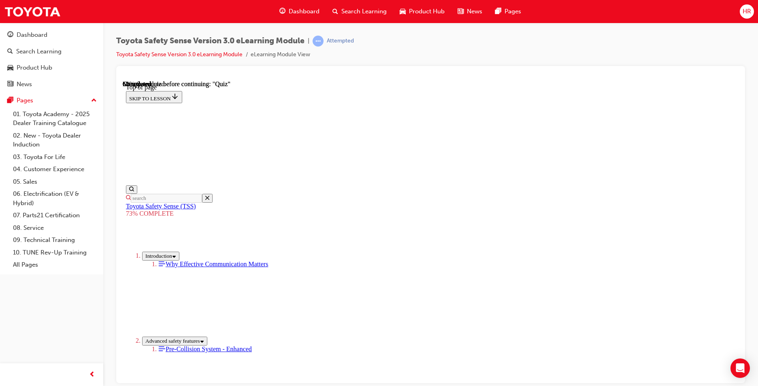
scroll to position [152, 0]
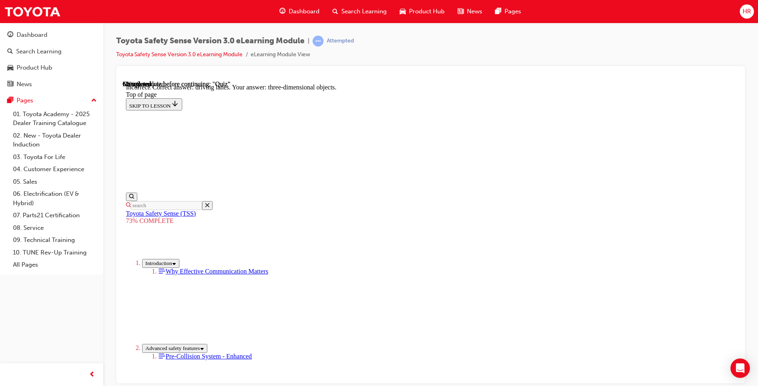
scroll to position [177, 0]
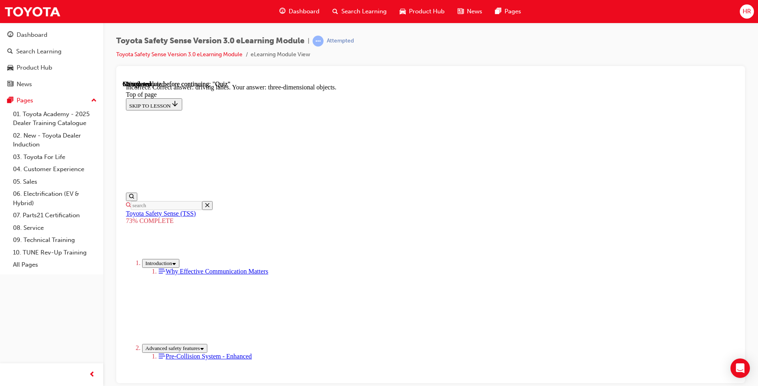
drag, startPoint x: 446, startPoint y: 228, endPoint x: 447, endPoint y: 249, distance: 21.1
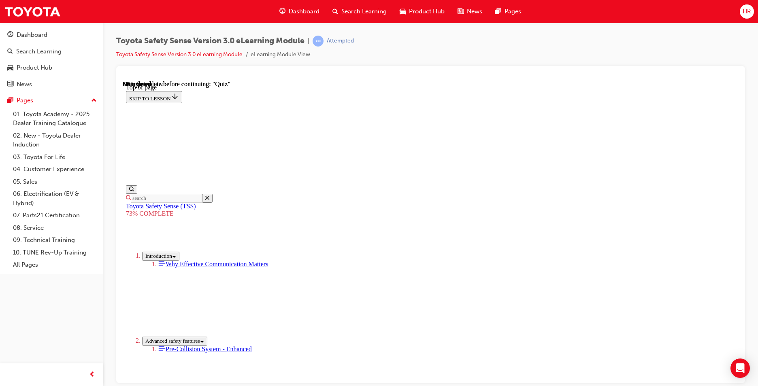
scroll to position [155, 0]
drag, startPoint x: 468, startPoint y: 355, endPoint x: 465, endPoint y: 344, distance: 11.1
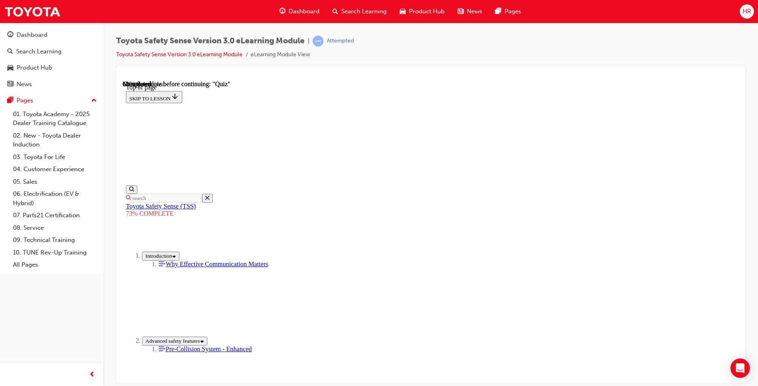
drag, startPoint x: 414, startPoint y: 171, endPoint x: 414, endPoint y: 182, distance: 10.9
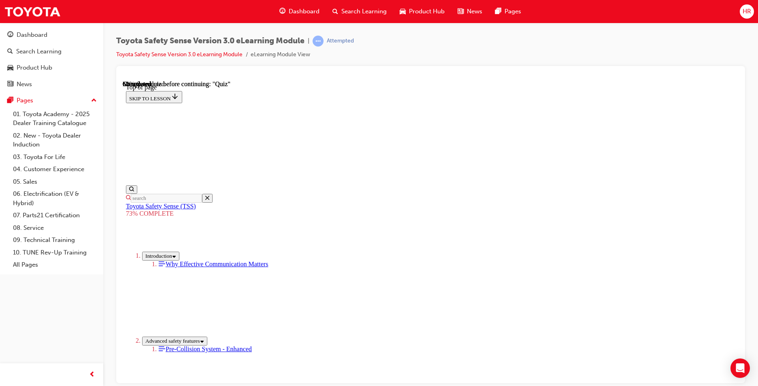
drag, startPoint x: 464, startPoint y: 360, endPoint x: 458, endPoint y: 350, distance: 11.7
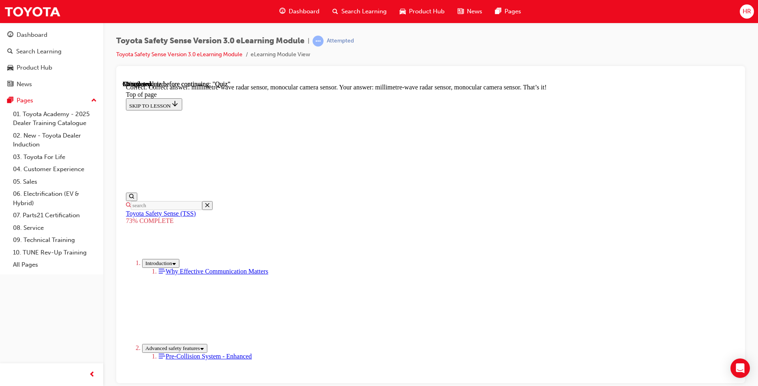
scroll to position [264, 0]
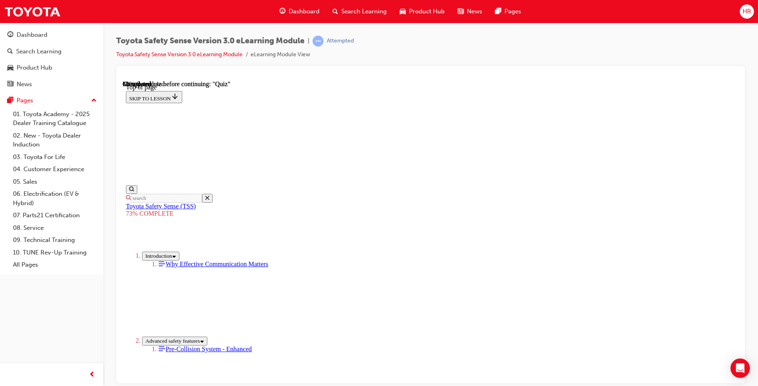
scroll to position [219, 0]
drag, startPoint x: 429, startPoint y: 122, endPoint x: 432, endPoint y: 150, distance: 28.5
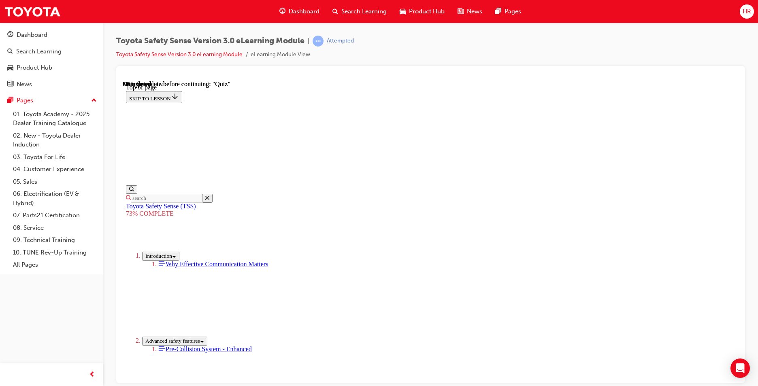
drag, startPoint x: 481, startPoint y: 363, endPoint x: 480, endPoint y: 354, distance: 8.1
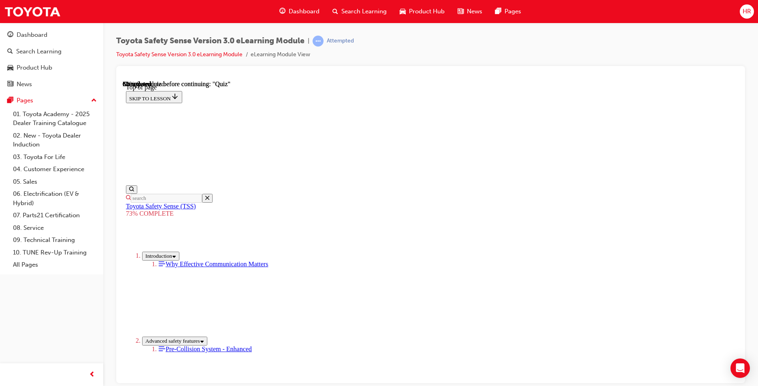
scroll to position [166, 0]
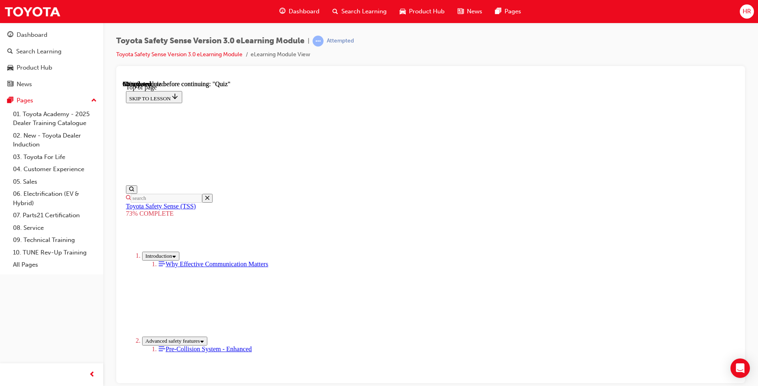
scroll to position [179, 0]
drag, startPoint x: 422, startPoint y: 200, endPoint x: 429, endPoint y: 187, distance: 14.7
drag, startPoint x: 444, startPoint y: 157, endPoint x: 419, endPoint y: 275, distance: 120.1
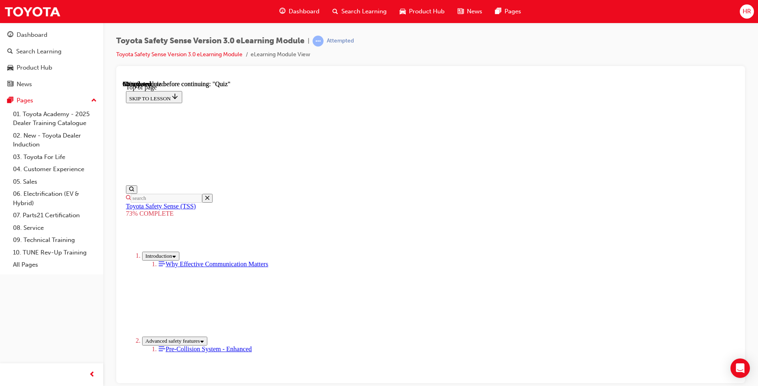
drag, startPoint x: 478, startPoint y: 348, endPoint x: 480, endPoint y: 340, distance: 8.0
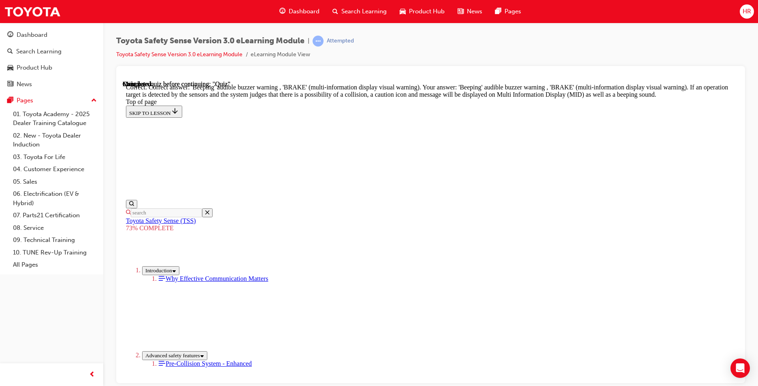
scroll to position [272, 0]
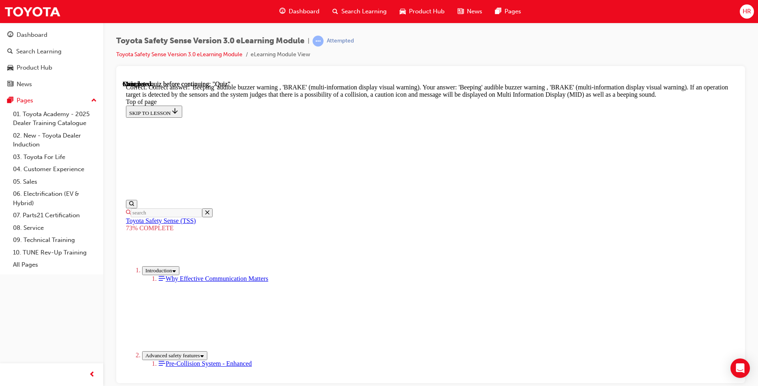
drag, startPoint x: 464, startPoint y: 339, endPoint x: 460, endPoint y: 349, distance: 10.4
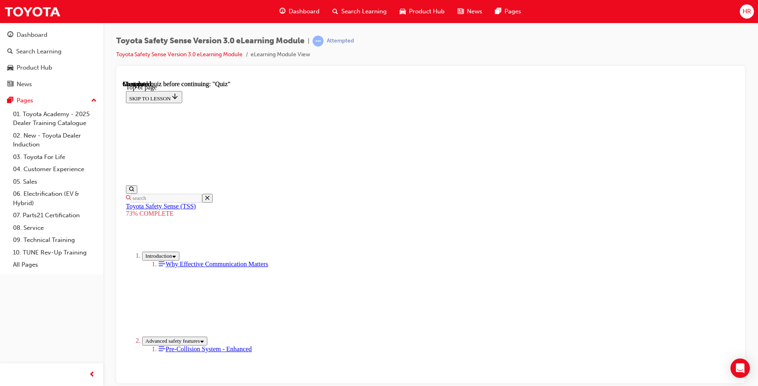
scroll to position [30, 0]
drag, startPoint x: 391, startPoint y: 295, endPoint x: 439, endPoint y: 333, distance: 61.4
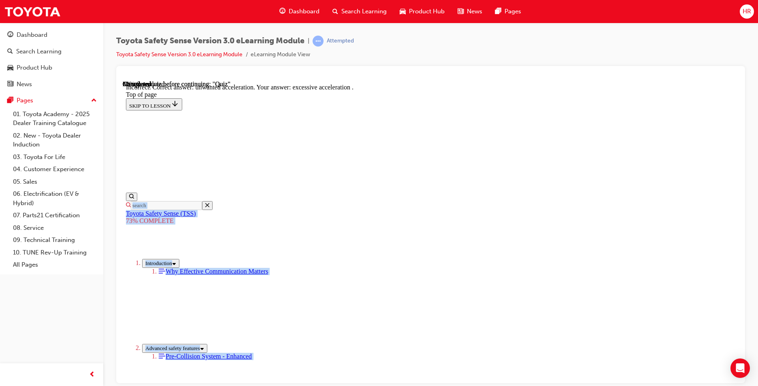
scroll to position [0, 0]
drag, startPoint x: 326, startPoint y: 164, endPoint x: 302, endPoint y: 58, distance: 109.7
drag, startPoint x: 595, startPoint y: 169, endPoint x: 610, endPoint y: 168, distance: 14.6
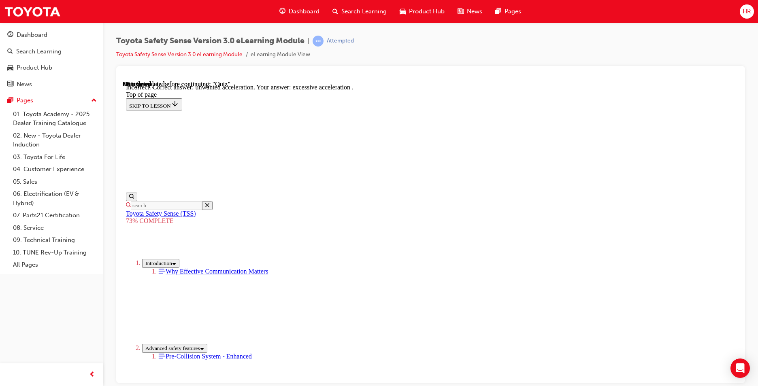
drag, startPoint x: 610, startPoint y: 168, endPoint x: 380, endPoint y: 256, distance: 245.7
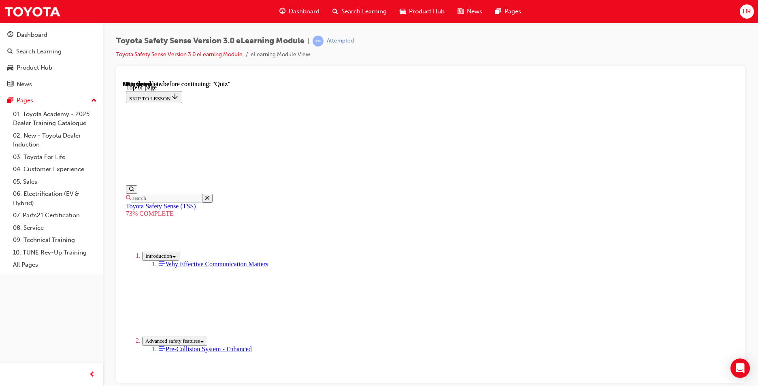
scroll to position [152, 0]
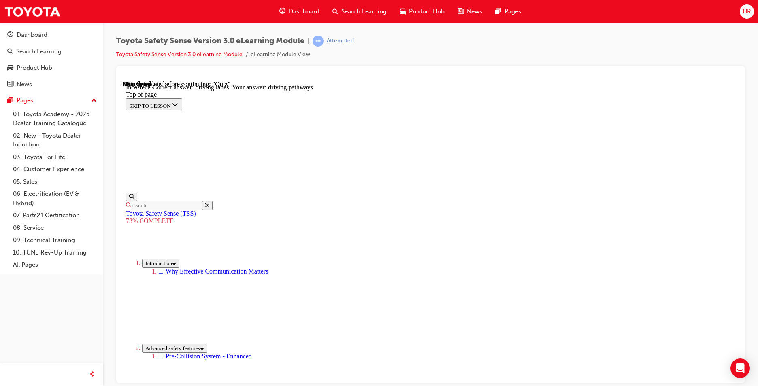
scroll to position [177, 0]
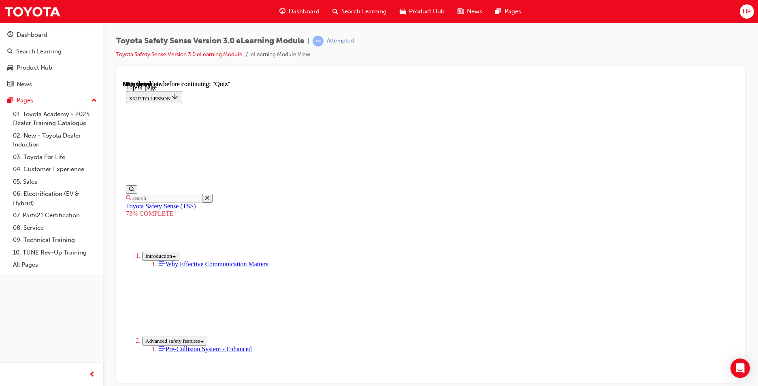
scroll to position [30, 0]
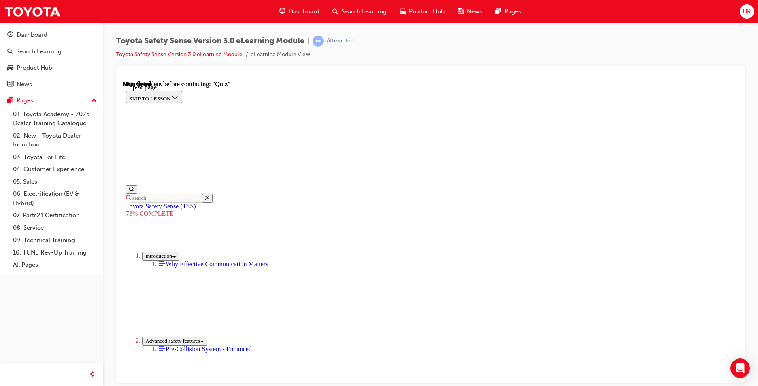
drag, startPoint x: 473, startPoint y: 334, endPoint x: 473, endPoint y: 319, distance: 15.0
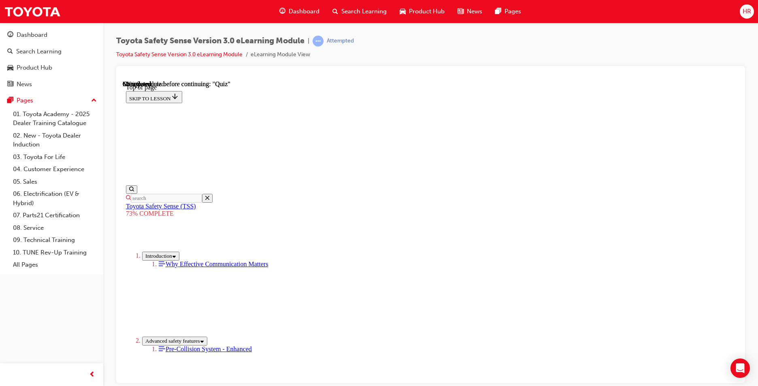
drag, startPoint x: 452, startPoint y: 296, endPoint x: 466, endPoint y: 314, distance: 23.2
drag, startPoint x: 466, startPoint y: 314, endPoint x: 479, endPoint y: 318, distance: 13.2
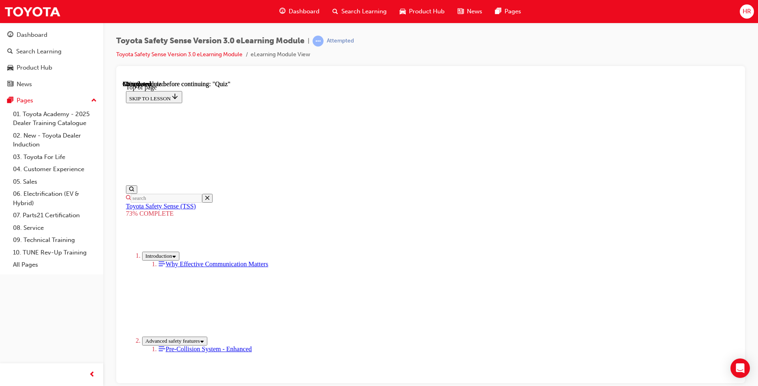
scroll to position [258, 0]
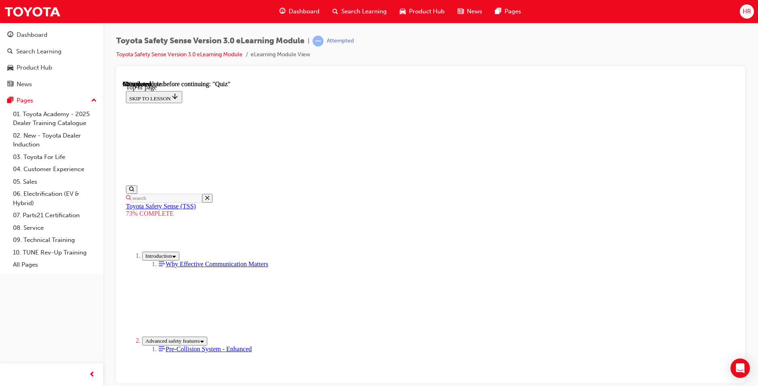
scroll to position [184, 0]
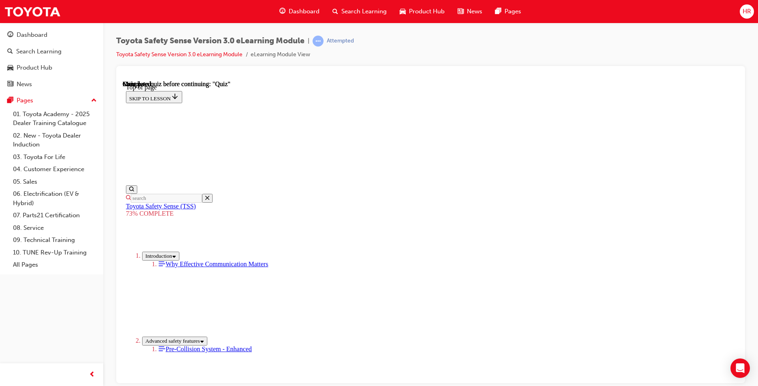
scroll to position [111, 0]
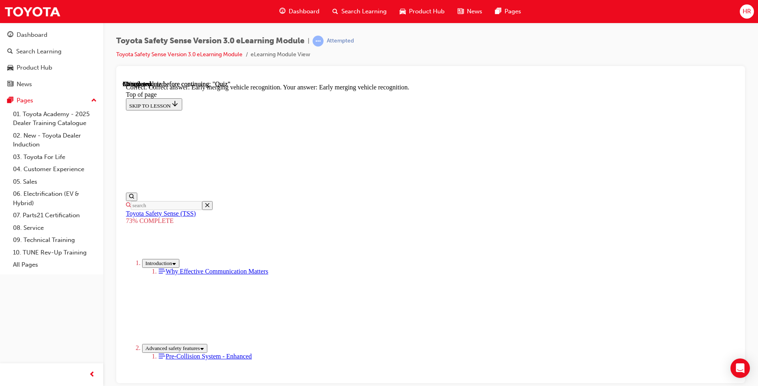
scroll to position [191, 0]
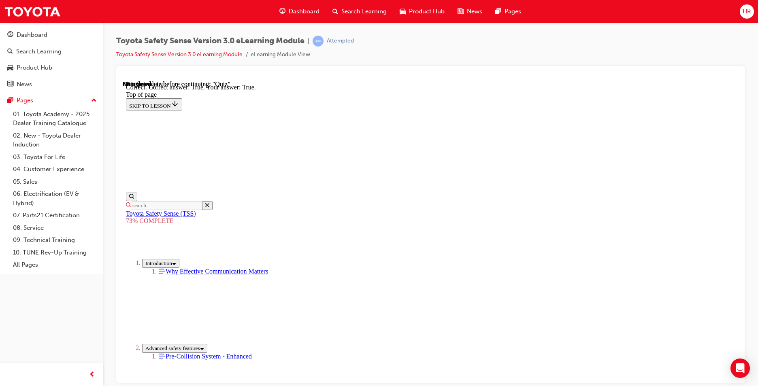
scroll to position [99, 0]
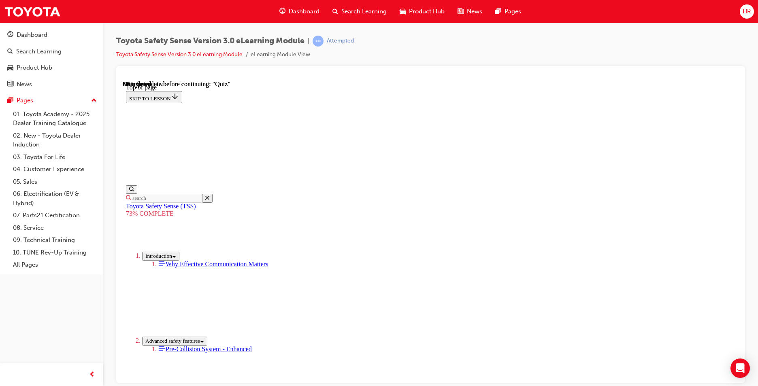
scroll to position [251, 0]
drag, startPoint x: 387, startPoint y: 272, endPoint x: 395, endPoint y: 289, distance: 18.9
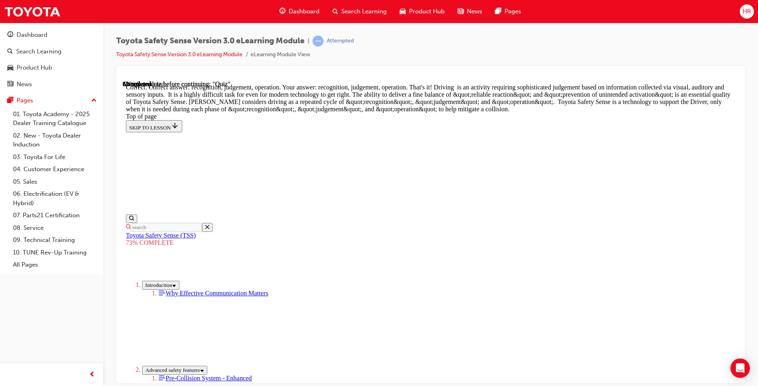
drag, startPoint x: 504, startPoint y: 348, endPoint x: 477, endPoint y: 341, distance: 28.4
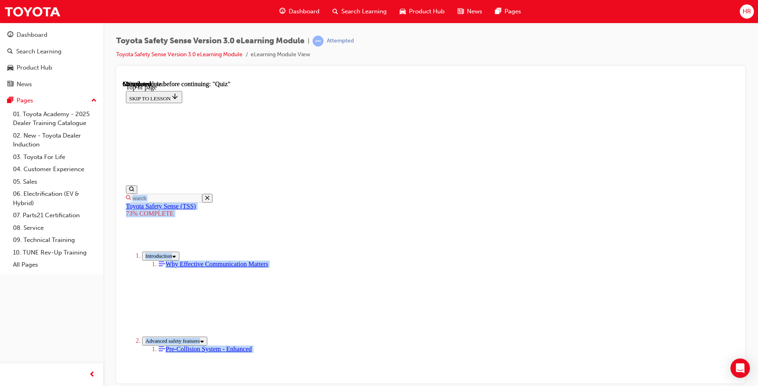
scroll to position [152, 0]
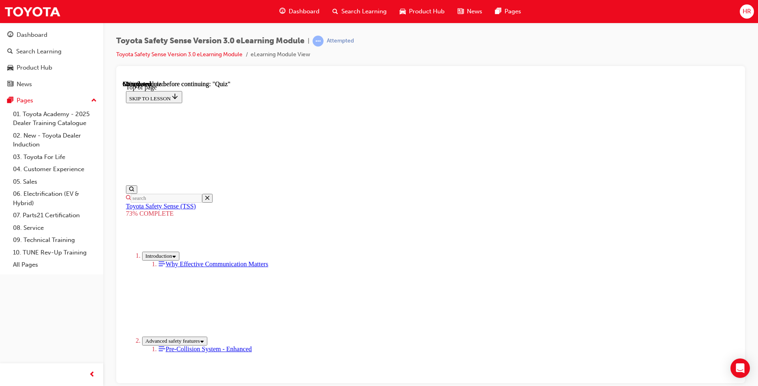
drag, startPoint x: 340, startPoint y: 196, endPoint x: 494, endPoint y: 261, distance: 167.5
copy div "Enhanced driving lane detection Fill-in the blank to complete the statement: Wi…"
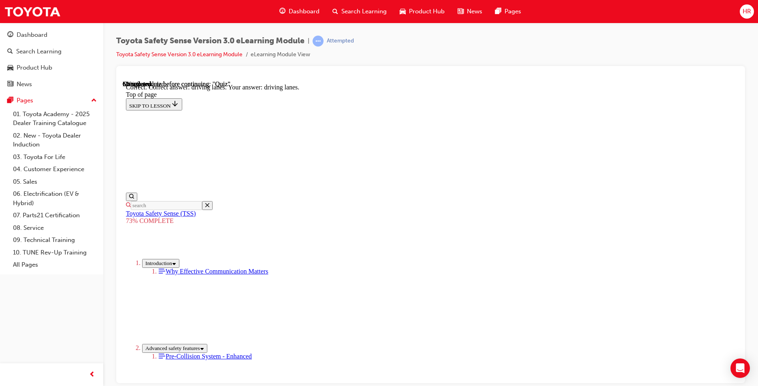
scroll to position [177, 0]
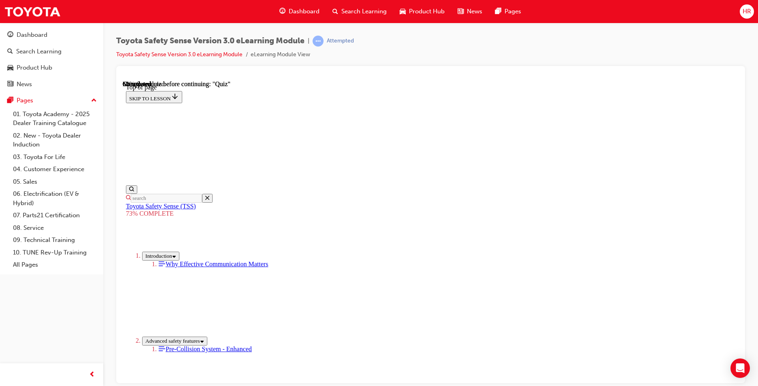
scroll to position [164, 0]
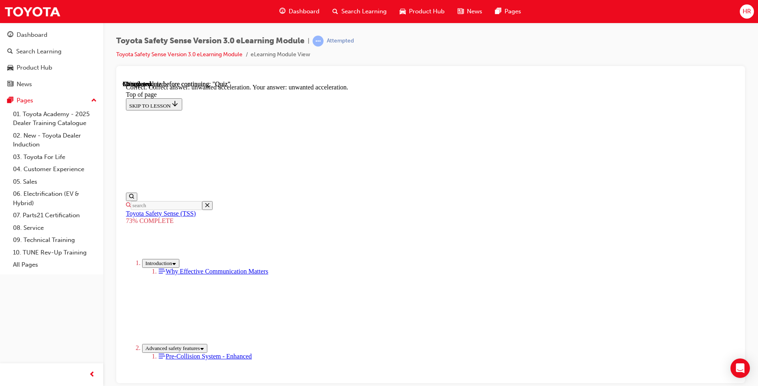
scroll to position [191, 0]
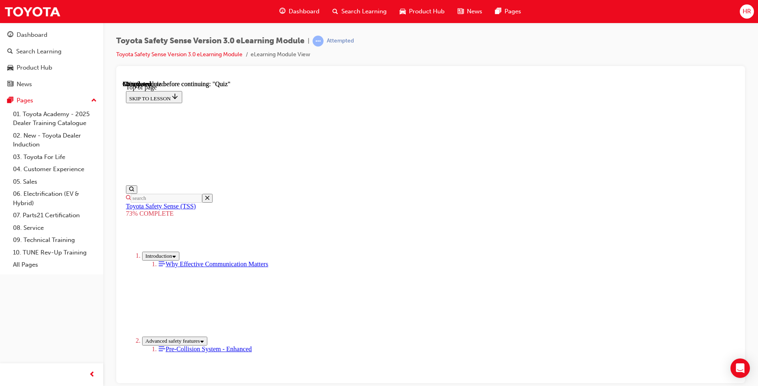
scroll to position [210, 0]
drag, startPoint x: 396, startPoint y: 171, endPoint x: 395, endPoint y: 181, distance: 10.3
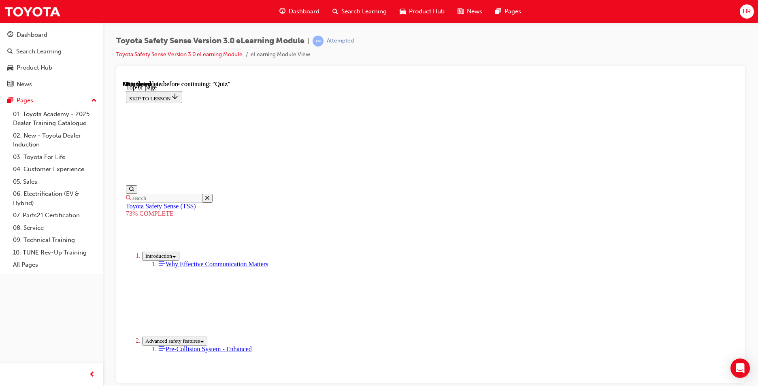
drag, startPoint x: 392, startPoint y: 226, endPoint x: 389, endPoint y: 241, distance: 14.9
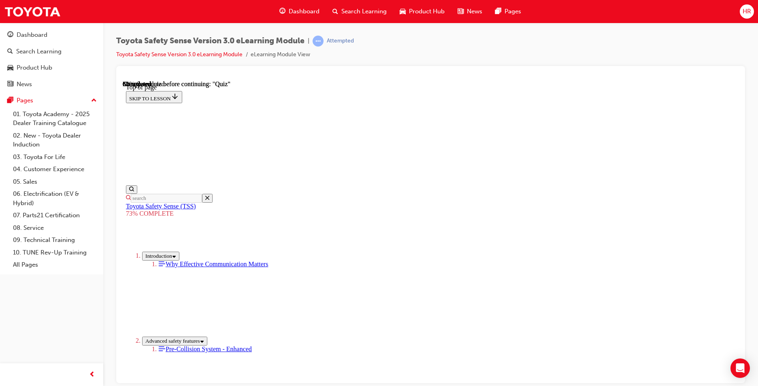
scroll to position [124, 0]
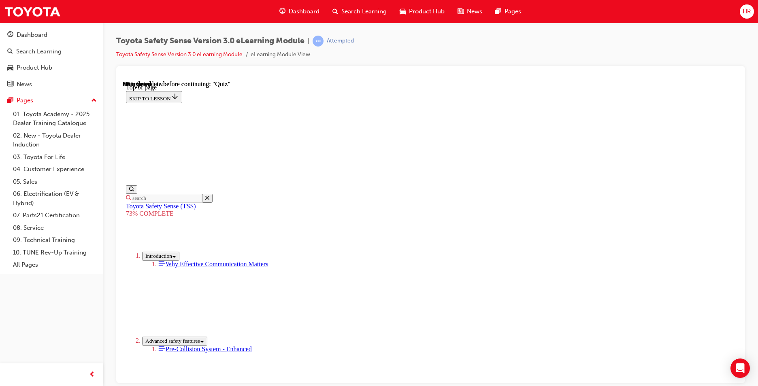
scroll to position [184, 0]
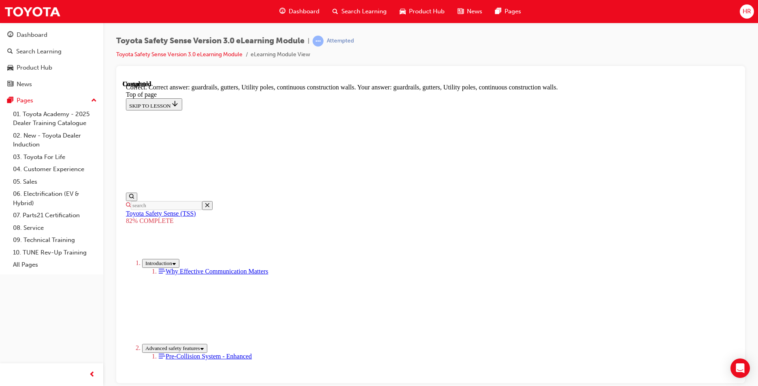
scroll to position [210, 0]
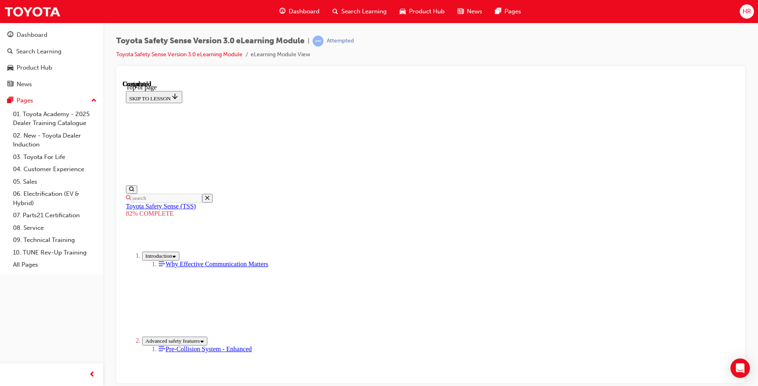
scroll to position [111, 0]
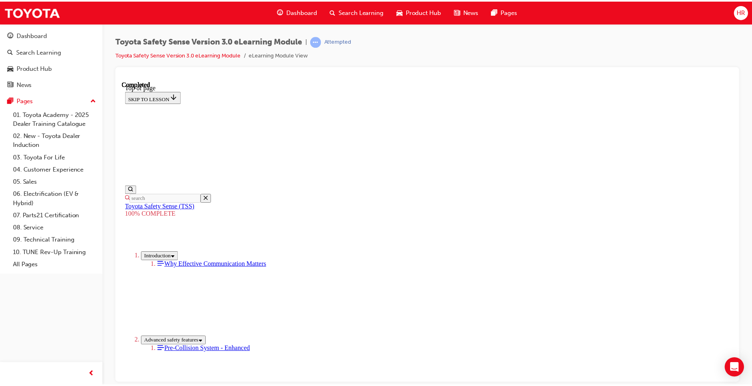
scroll to position [339, 0]
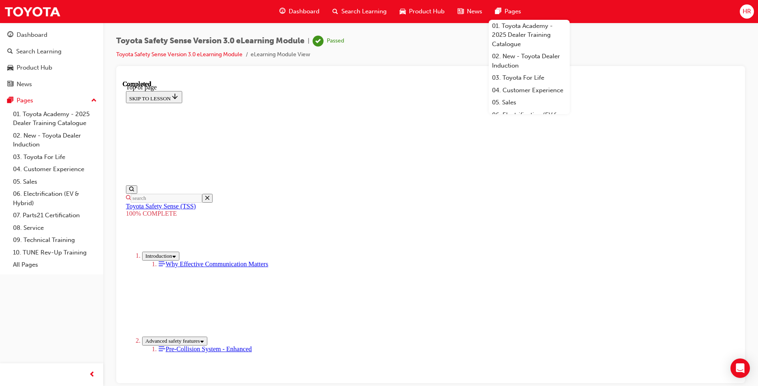
click at [296, 12] on span "Dashboard" at bounding box center [304, 11] width 31 height 9
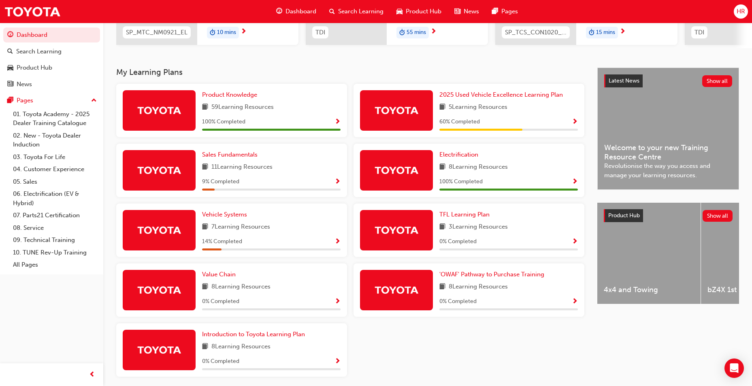
scroll to position [172, 0]
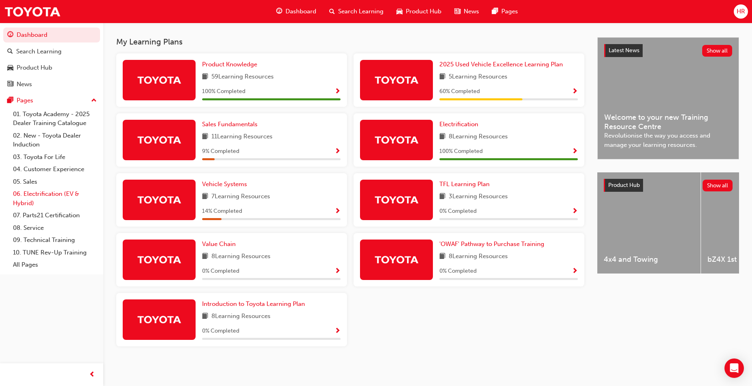
click at [47, 196] on link "06. Electrification (EV & Hybrid)" at bounding box center [55, 198] width 90 height 21
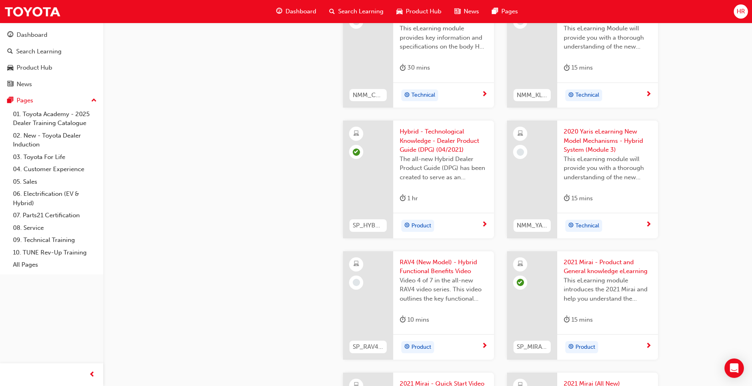
scroll to position [1344, 0]
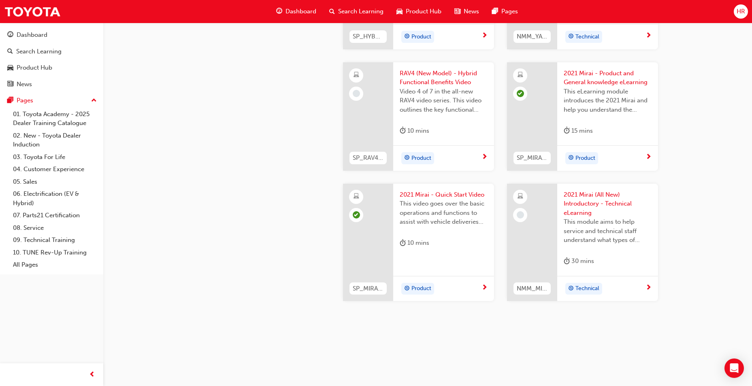
drag, startPoint x: 477, startPoint y: 220, endPoint x: 301, endPoint y: 254, distance: 179.6
